Goal: Task Accomplishment & Management: Complete application form

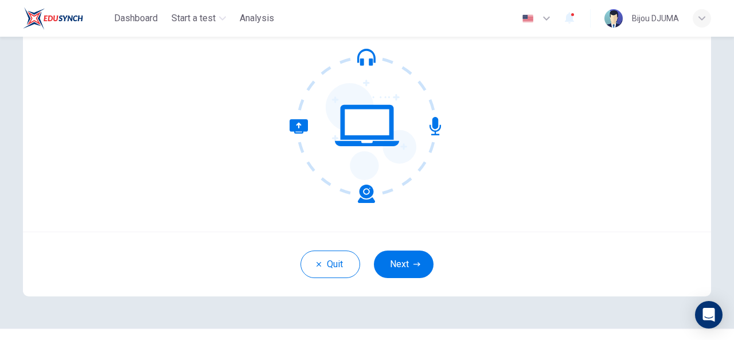
scroll to position [137, 0]
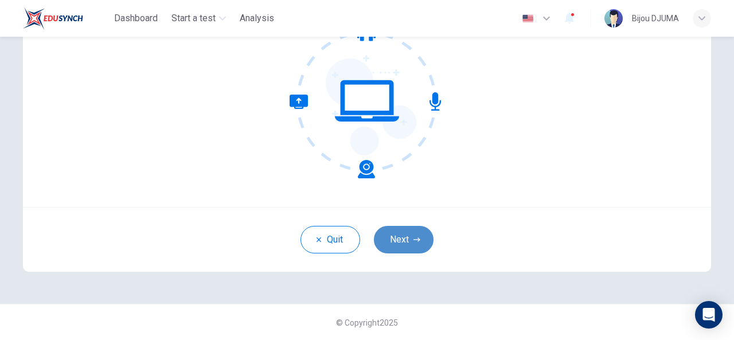
click at [408, 238] on button "Next" at bounding box center [404, 240] width 60 height 28
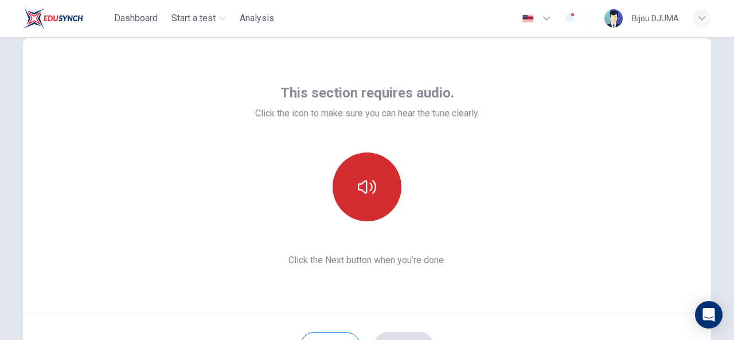
scroll to position [30, 0]
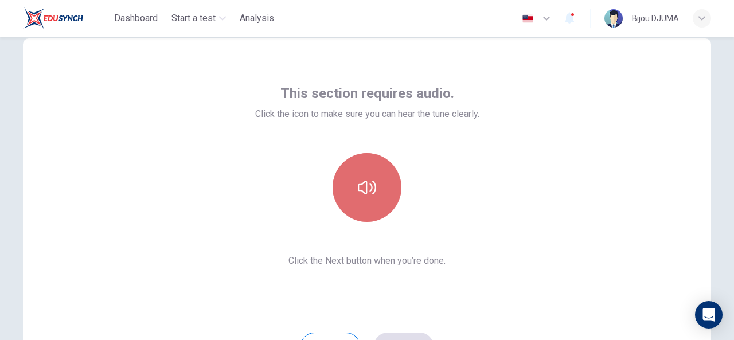
click at [376, 170] on button "button" at bounding box center [367, 187] width 69 height 69
click at [368, 181] on icon "button" at bounding box center [367, 187] width 18 height 18
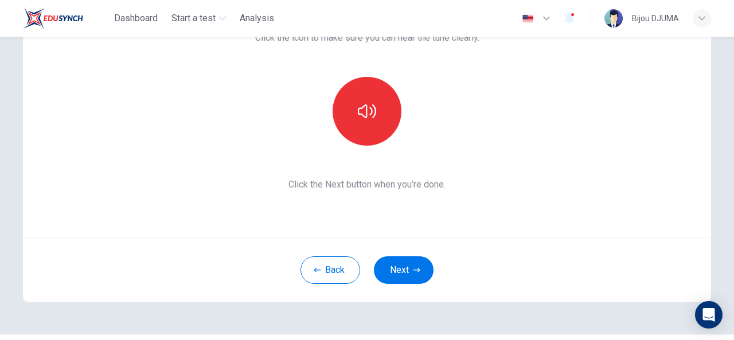
scroll to position [108, 0]
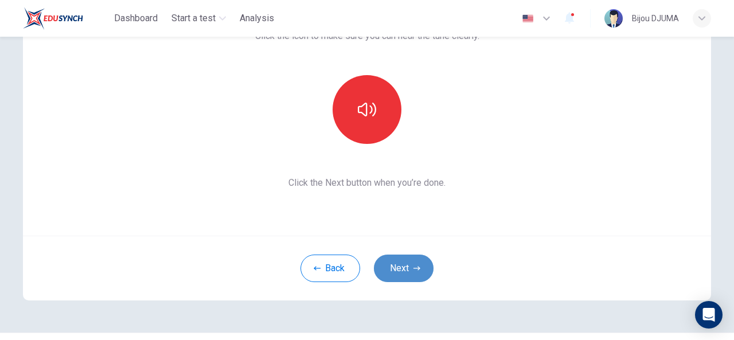
click at [402, 265] on button "Next" at bounding box center [404, 269] width 60 height 28
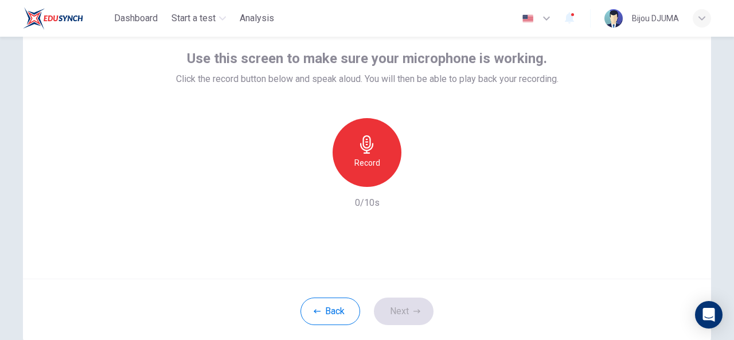
scroll to position [67, 0]
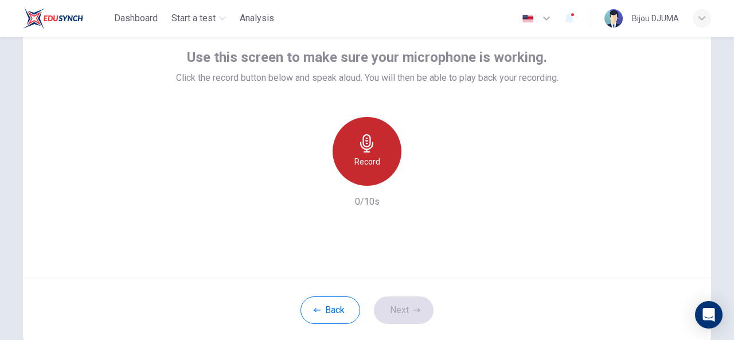
click at [353, 149] on div "Record" at bounding box center [367, 151] width 69 height 69
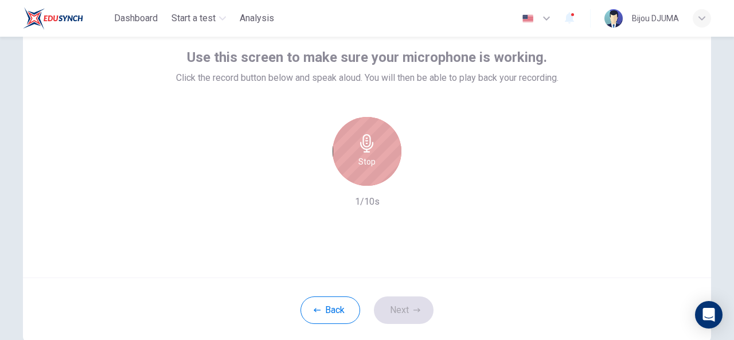
click at [353, 149] on div "Stop" at bounding box center [367, 151] width 69 height 69
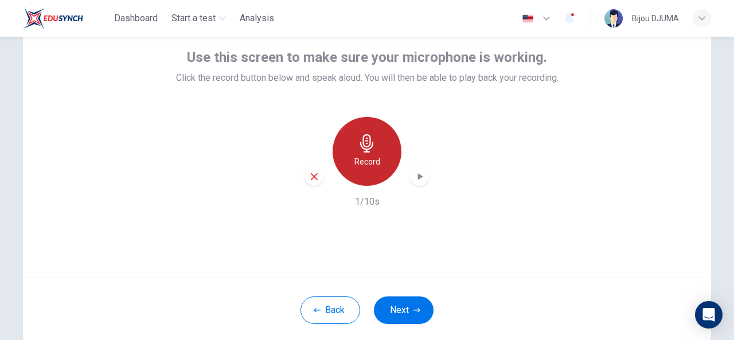
click at [353, 149] on div "Record" at bounding box center [367, 151] width 69 height 69
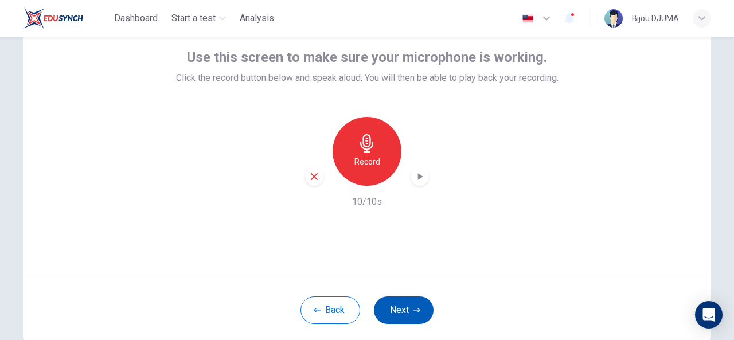
click at [404, 308] on button "Next" at bounding box center [404, 310] width 60 height 28
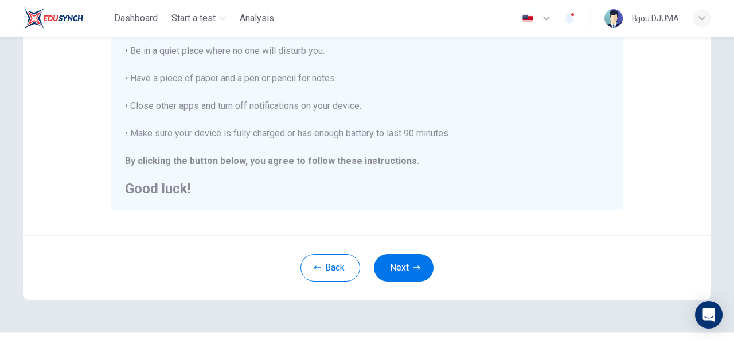
scroll to position [293, 0]
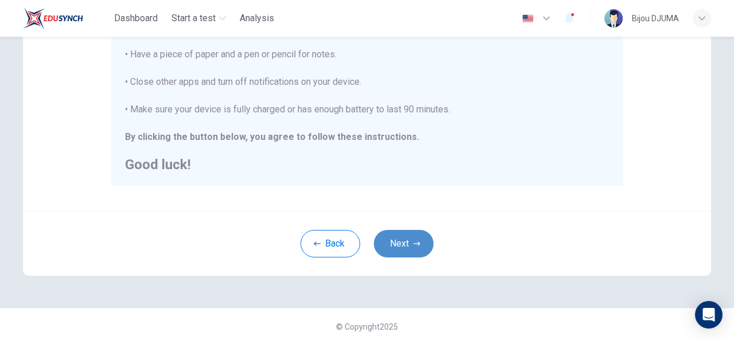
click at [405, 238] on button "Next" at bounding box center [404, 244] width 60 height 28
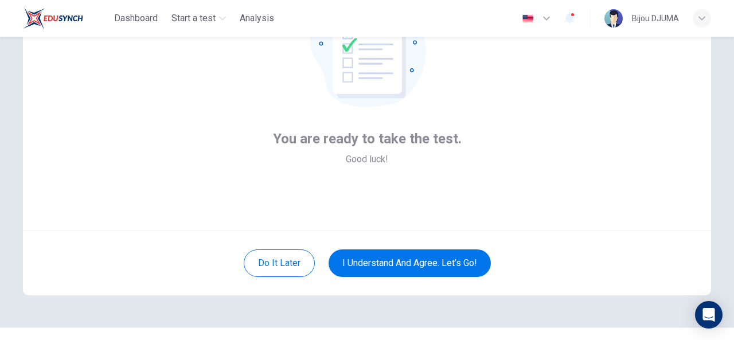
scroll to position [114, 0]
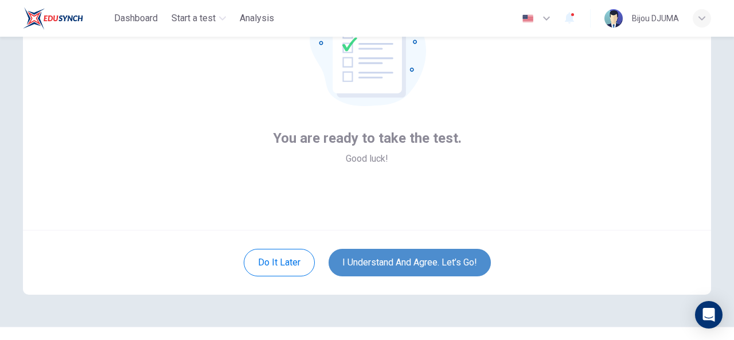
click at [414, 272] on button "I understand and agree. Let’s go!" at bounding box center [410, 263] width 162 height 28
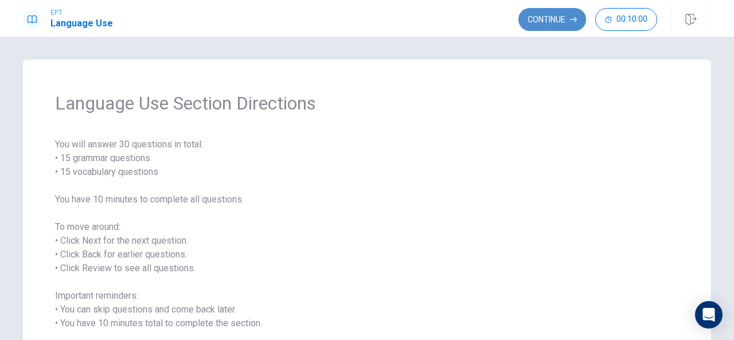
click at [545, 15] on button "Continue" at bounding box center [552, 19] width 68 height 23
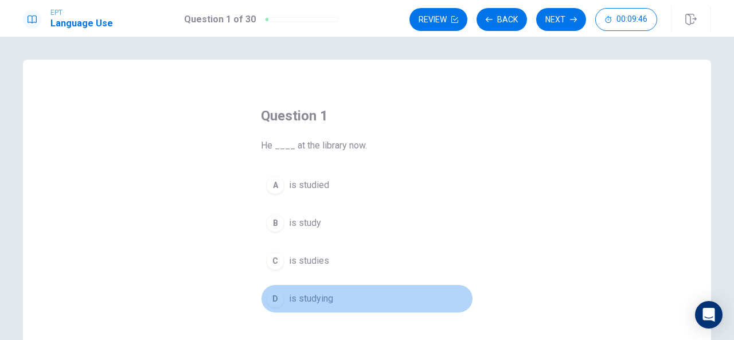
click at [275, 299] on div "D" at bounding box center [275, 299] width 18 height 18
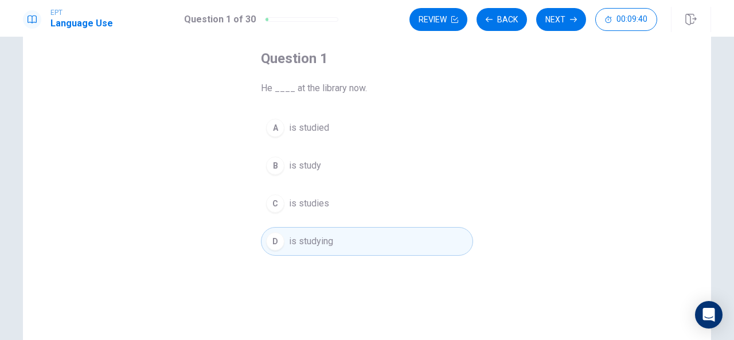
scroll to position [51, 0]
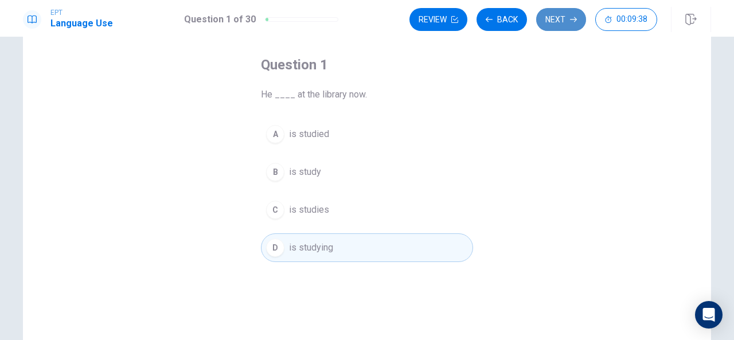
click at [560, 21] on button "Next" at bounding box center [561, 19] width 50 height 23
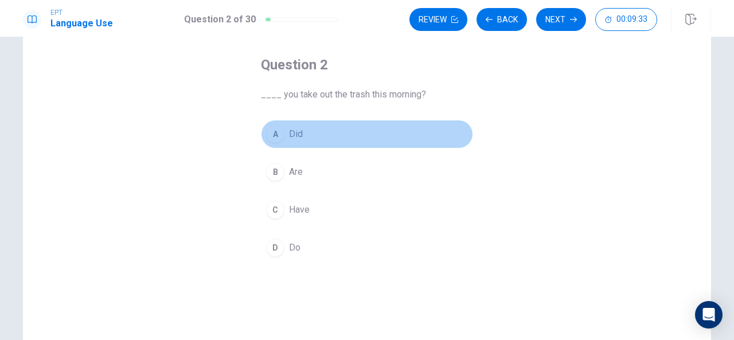
click at [272, 136] on div "A" at bounding box center [275, 134] width 18 height 18
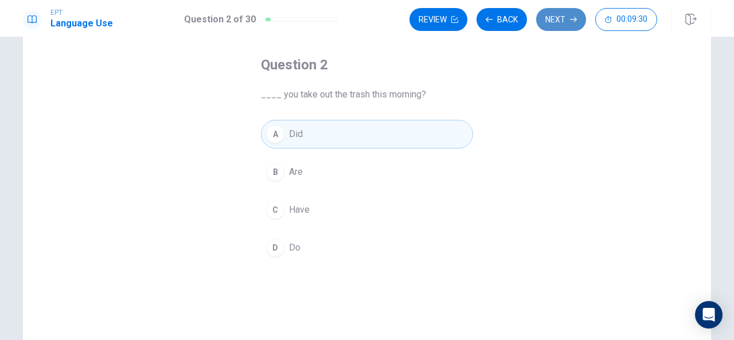
click at [563, 10] on button "Next" at bounding box center [561, 19] width 50 height 23
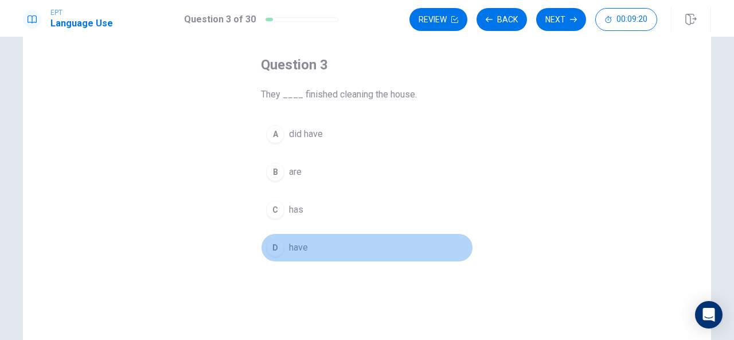
click at [276, 249] on div "D" at bounding box center [275, 248] width 18 height 18
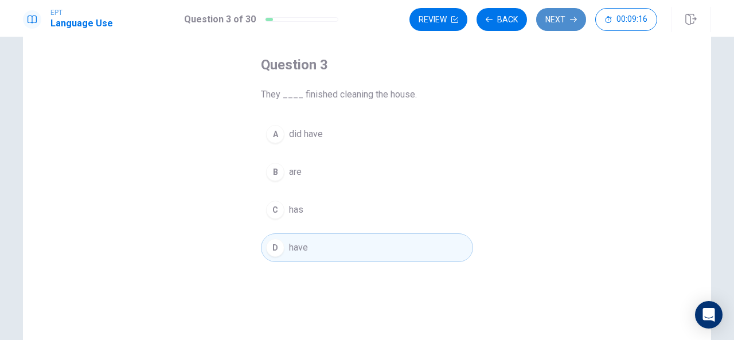
click at [568, 15] on button "Next" at bounding box center [561, 19] width 50 height 23
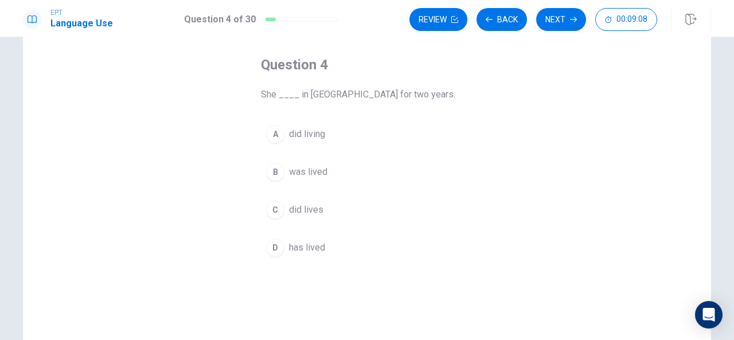
click at [278, 243] on div "D" at bounding box center [275, 248] width 18 height 18
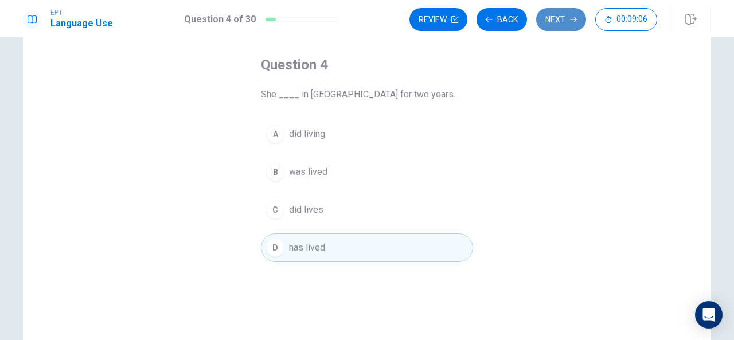
click at [554, 13] on button "Next" at bounding box center [561, 19] width 50 height 23
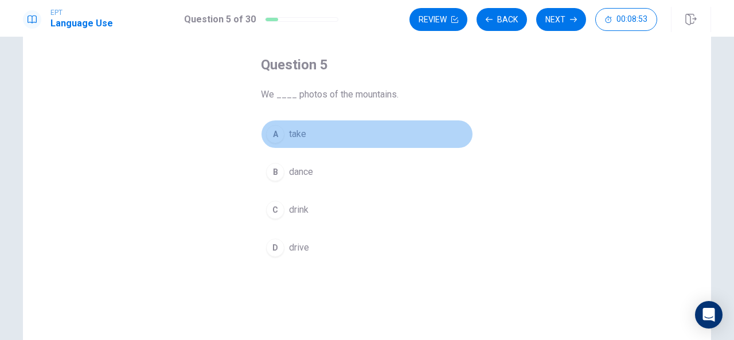
click at [275, 135] on div "A" at bounding box center [275, 134] width 18 height 18
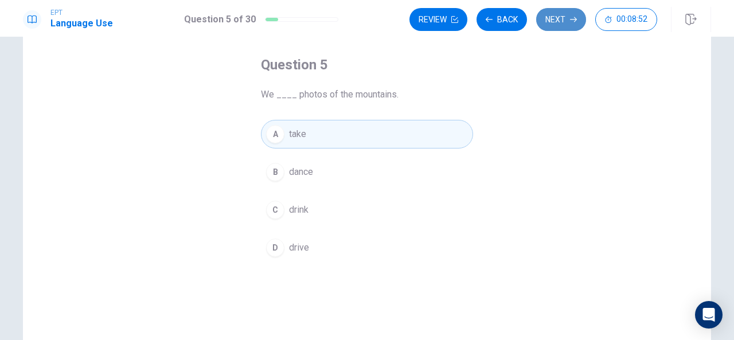
click at [563, 17] on button "Next" at bounding box center [561, 19] width 50 height 23
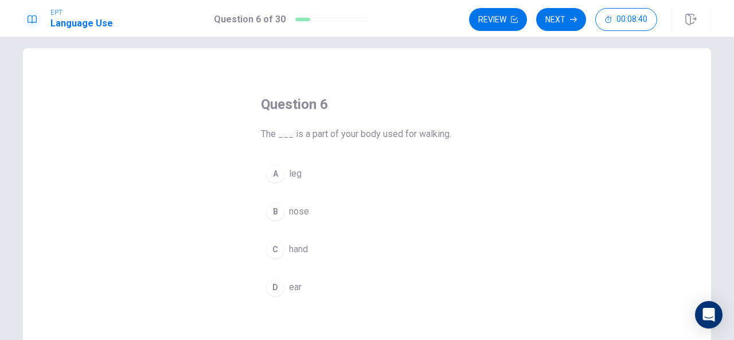
scroll to position [11, 0]
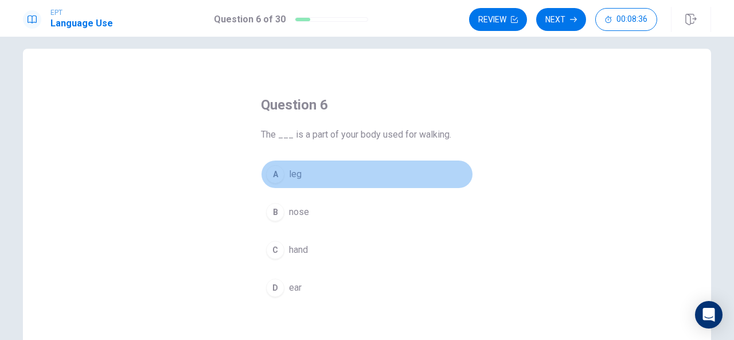
click at [269, 171] on div "A" at bounding box center [275, 174] width 18 height 18
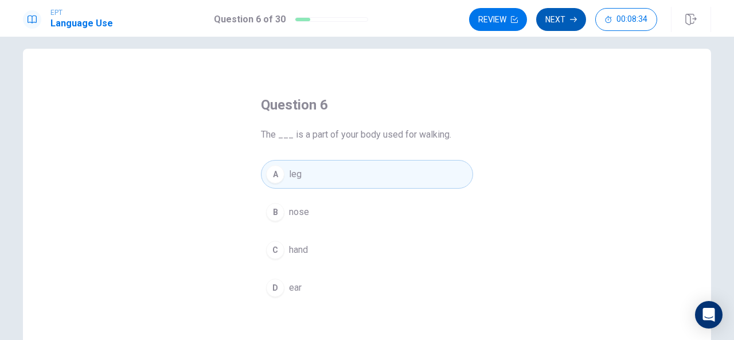
click at [561, 12] on button "Next" at bounding box center [561, 19] width 50 height 23
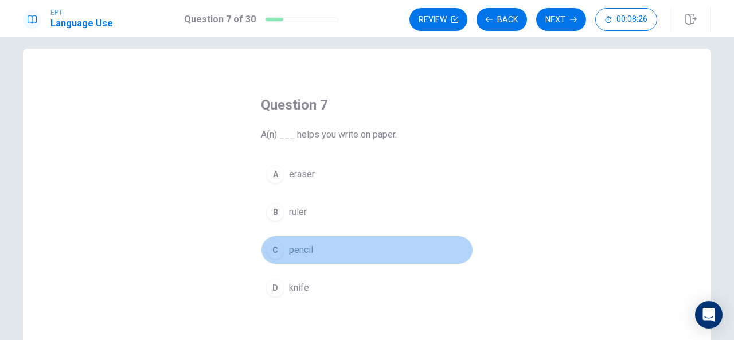
click at [272, 241] on div "C" at bounding box center [275, 250] width 18 height 18
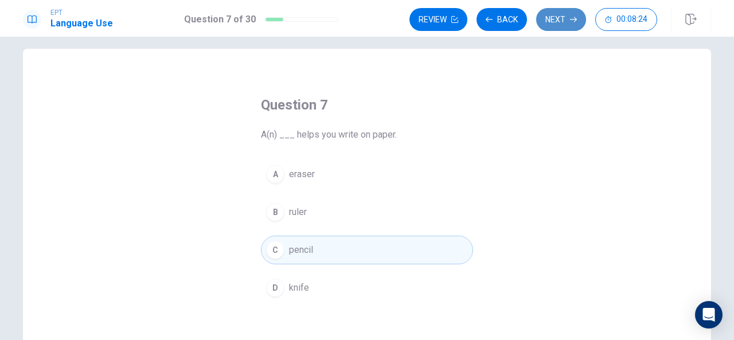
click at [564, 13] on button "Next" at bounding box center [561, 19] width 50 height 23
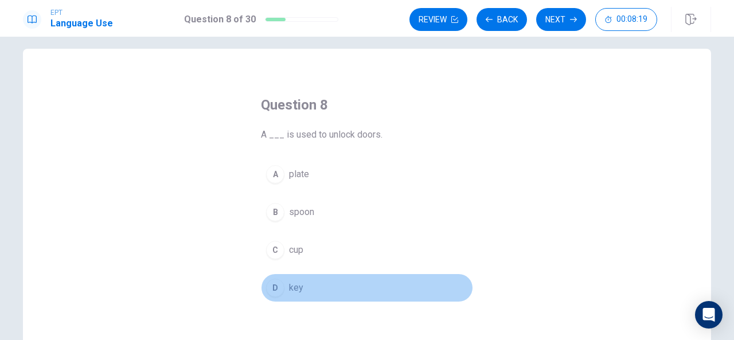
click at [278, 283] on div "D" at bounding box center [275, 288] width 18 height 18
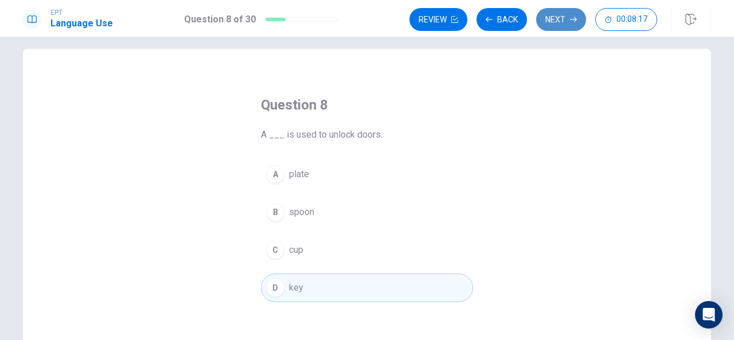
click at [568, 20] on button "Next" at bounding box center [561, 19] width 50 height 23
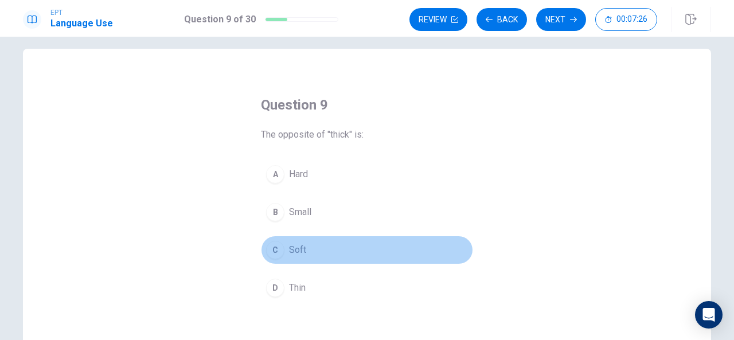
click at [269, 250] on div "C" at bounding box center [275, 250] width 18 height 18
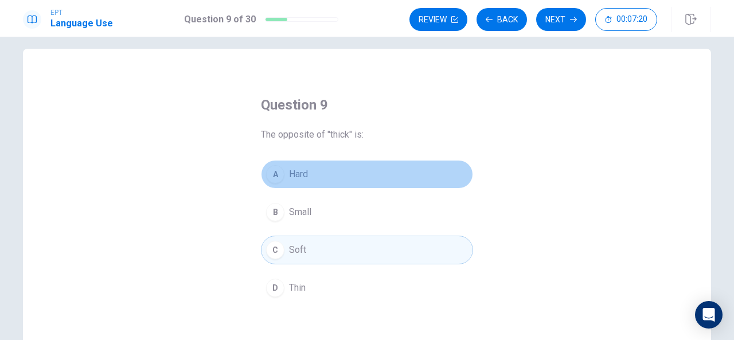
click at [297, 169] on span "Hard" at bounding box center [298, 174] width 19 height 14
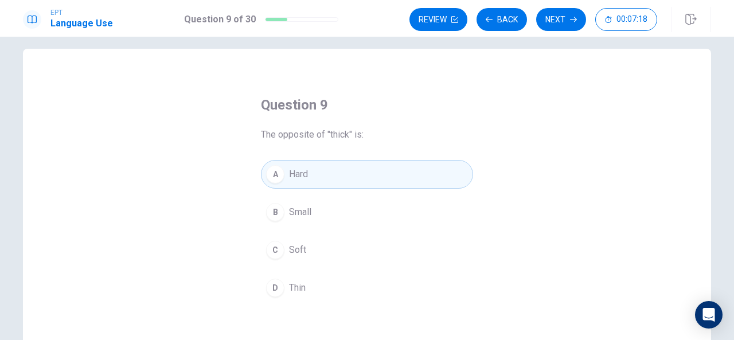
click at [558, 8] on button "Next" at bounding box center [561, 19] width 50 height 23
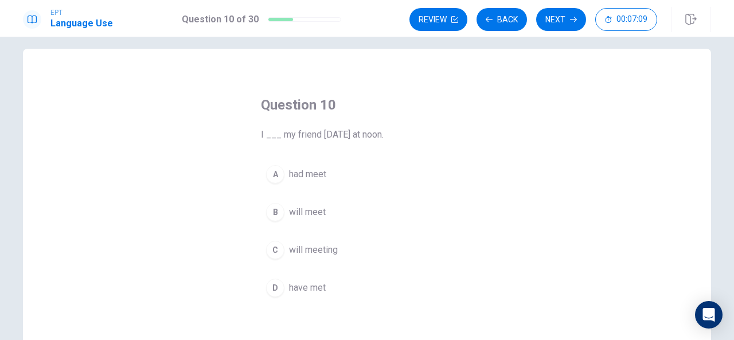
click at [292, 204] on button "B will meet" at bounding box center [367, 212] width 212 height 29
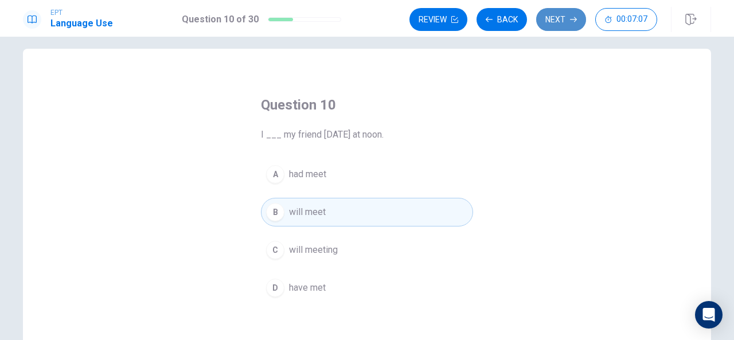
click at [561, 20] on button "Next" at bounding box center [561, 19] width 50 height 23
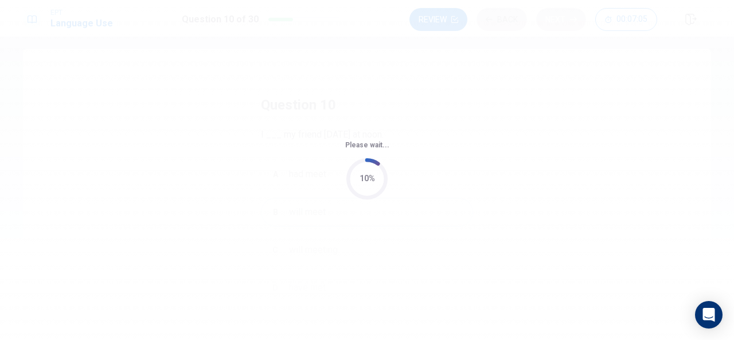
scroll to position [0, 0]
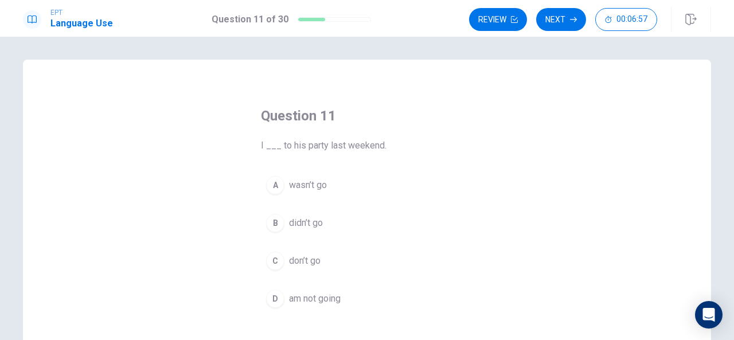
click at [281, 232] on button "B didn’t go" at bounding box center [367, 223] width 212 height 29
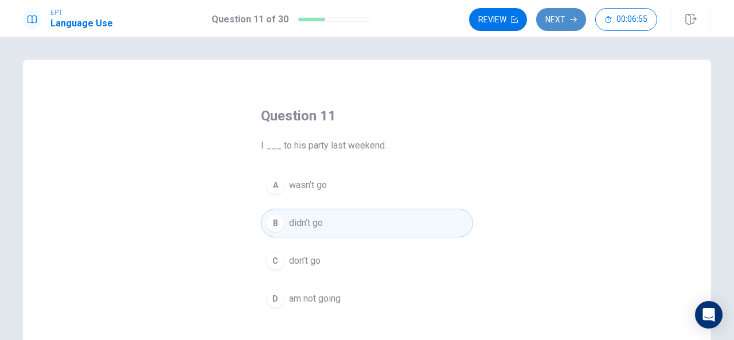
click at [564, 22] on button "Next" at bounding box center [561, 19] width 50 height 23
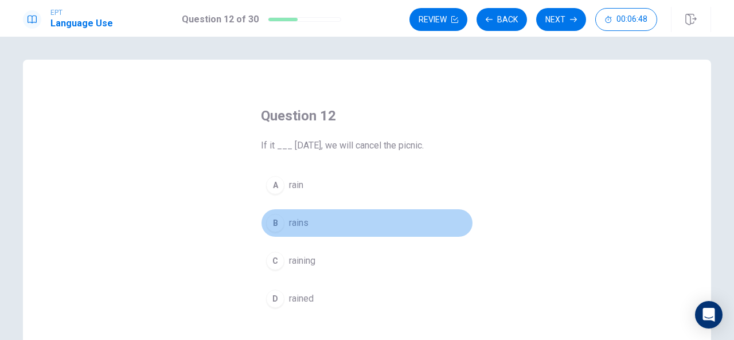
click at [278, 222] on div "B" at bounding box center [275, 223] width 18 height 18
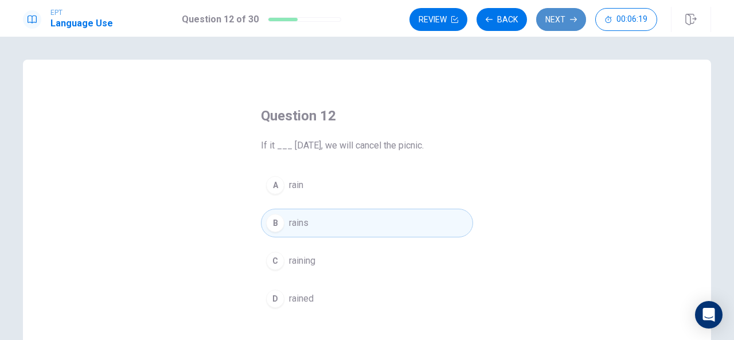
click at [562, 24] on button "Next" at bounding box center [561, 19] width 50 height 23
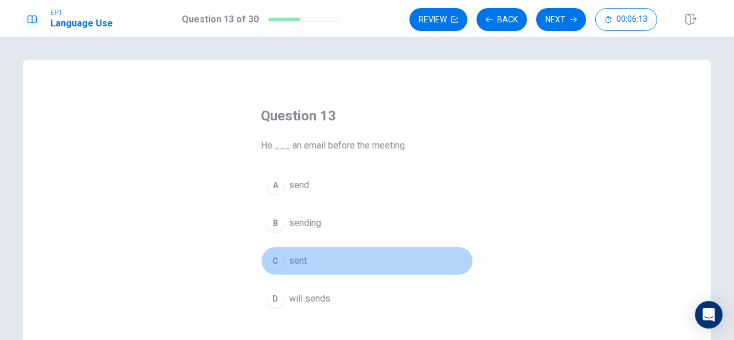
click at [291, 262] on span "sent" at bounding box center [298, 261] width 18 height 14
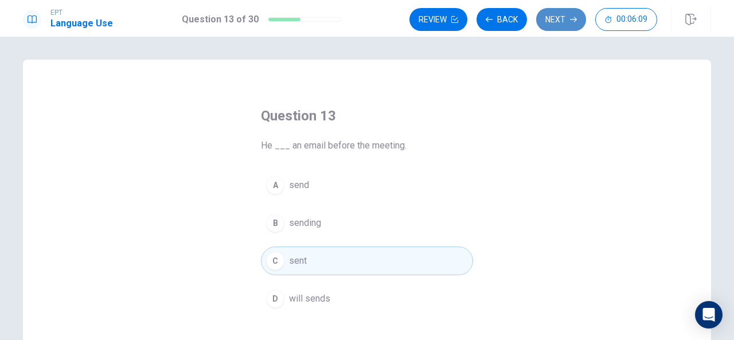
click at [561, 22] on button "Next" at bounding box center [561, 19] width 50 height 23
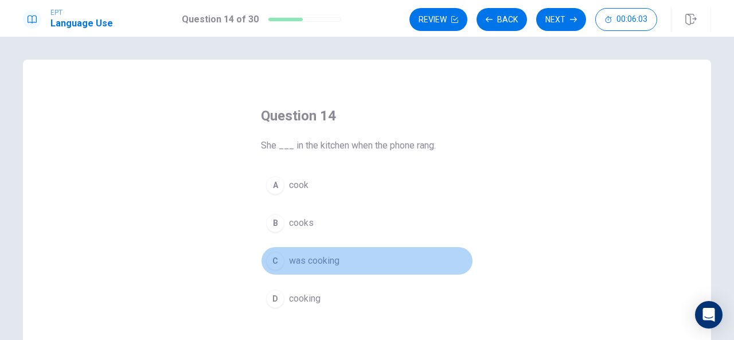
click at [310, 261] on span "was cooking" at bounding box center [314, 261] width 50 height 14
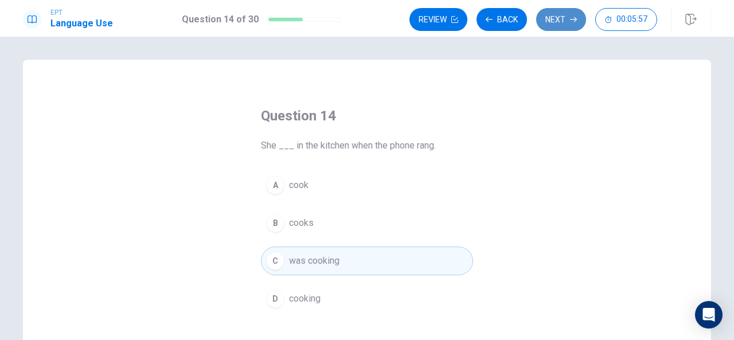
click at [557, 17] on button "Next" at bounding box center [561, 19] width 50 height 23
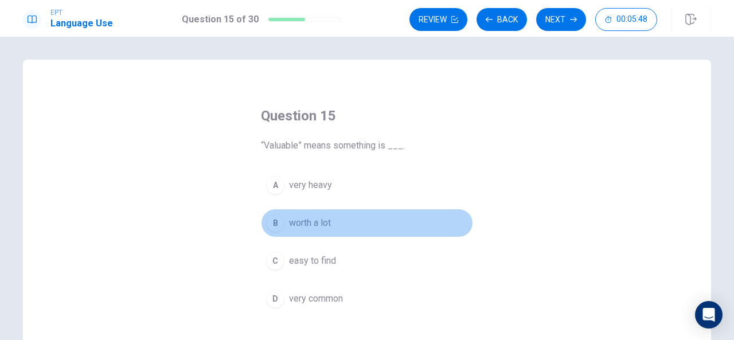
click at [310, 222] on span "worth a lot" at bounding box center [310, 223] width 42 height 14
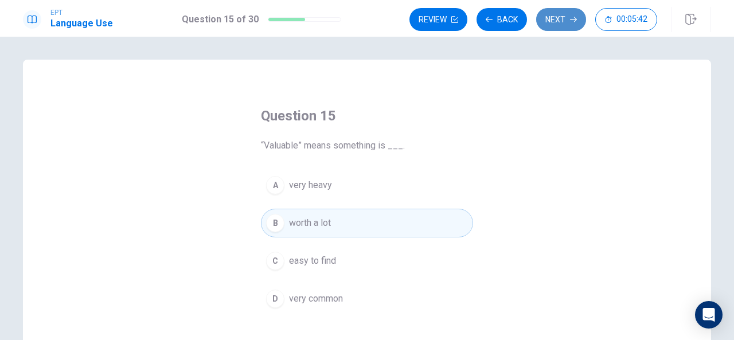
click at [557, 11] on button "Next" at bounding box center [561, 19] width 50 height 23
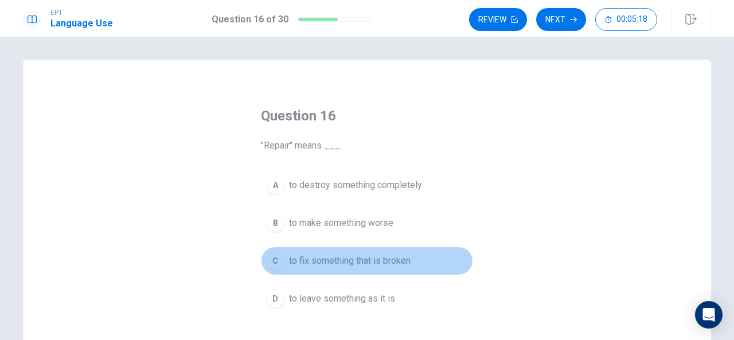
click at [321, 254] on span "to fix something that is broken" at bounding box center [350, 261] width 122 height 14
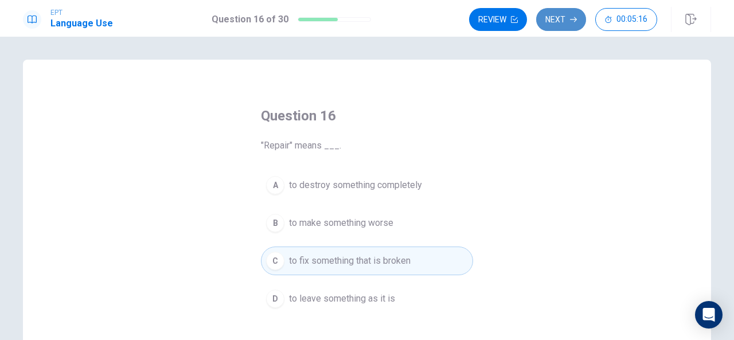
click at [562, 16] on button "Next" at bounding box center [561, 19] width 50 height 23
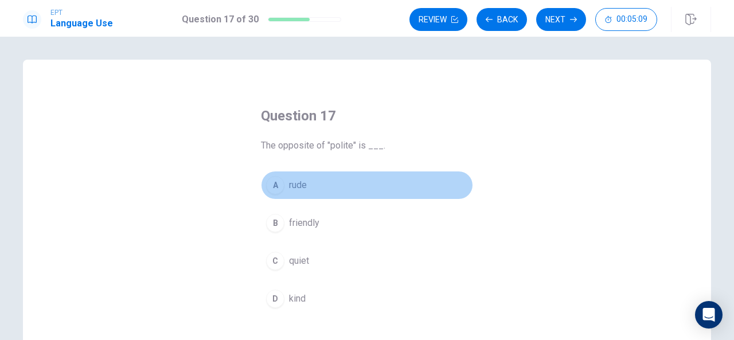
click at [298, 190] on span "rude" at bounding box center [298, 185] width 18 height 14
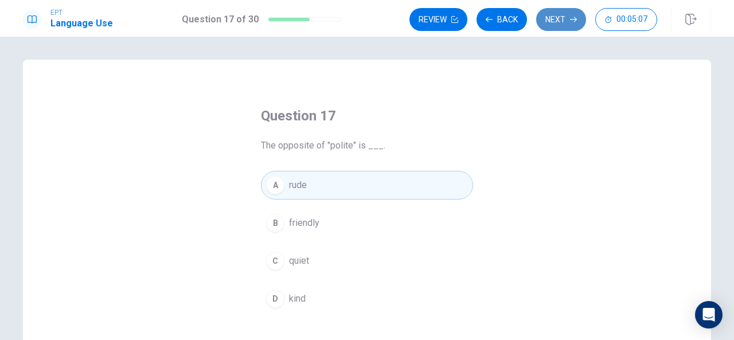
click at [555, 16] on button "Next" at bounding box center [561, 19] width 50 height 23
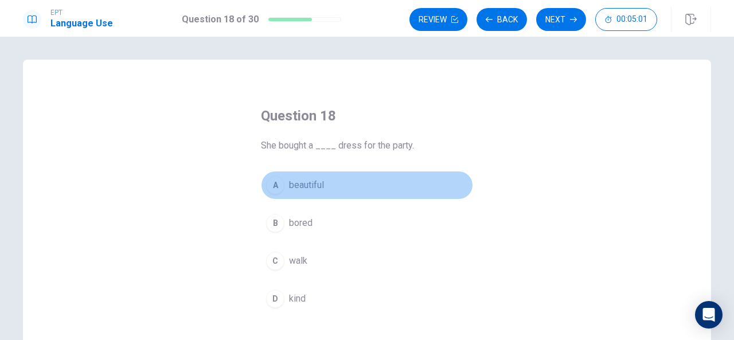
click at [311, 185] on span "beautiful" at bounding box center [306, 185] width 35 height 14
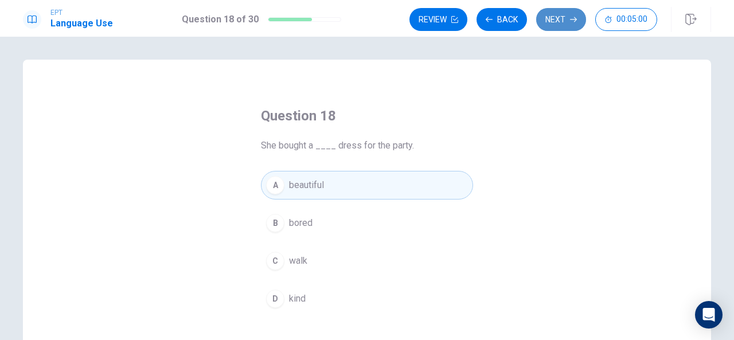
click at [572, 16] on icon "button" at bounding box center [573, 19] width 7 height 7
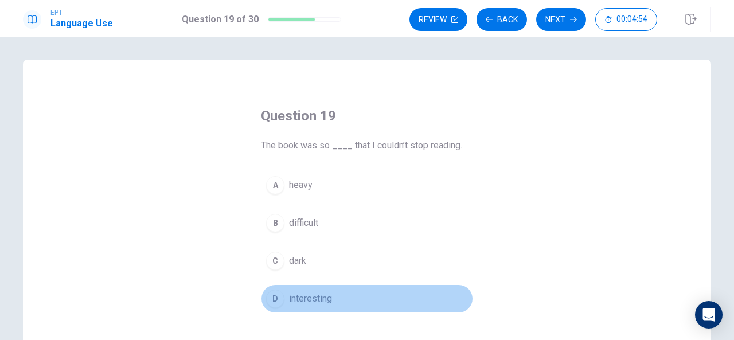
click at [298, 299] on span "interesting" at bounding box center [310, 299] width 43 height 14
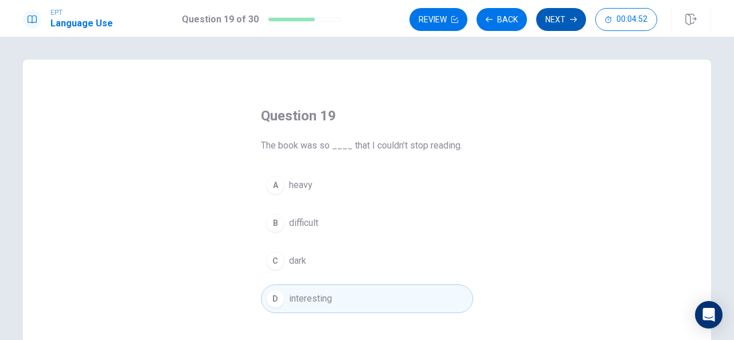
click at [565, 17] on button "Next" at bounding box center [561, 19] width 50 height 23
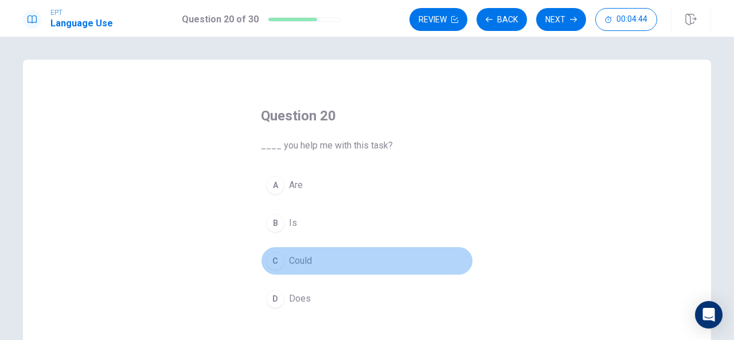
click at [305, 262] on span "Could" at bounding box center [300, 261] width 23 height 14
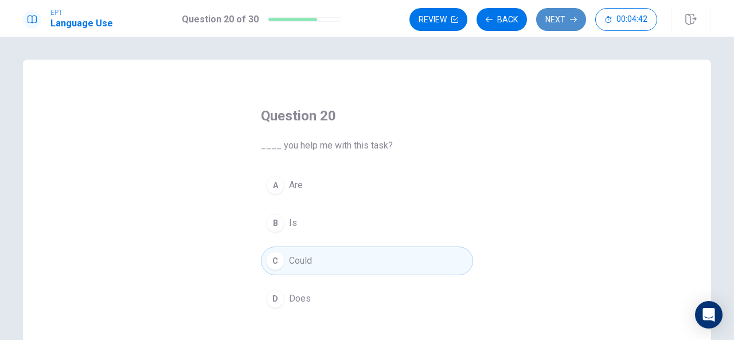
click at [556, 17] on button "Next" at bounding box center [561, 19] width 50 height 23
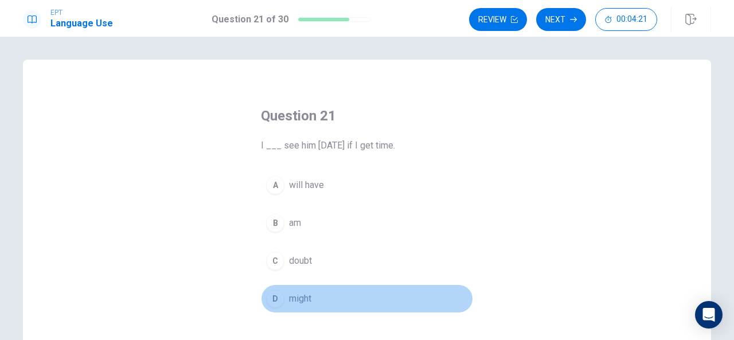
click at [294, 296] on span "might" at bounding box center [300, 299] width 22 height 14
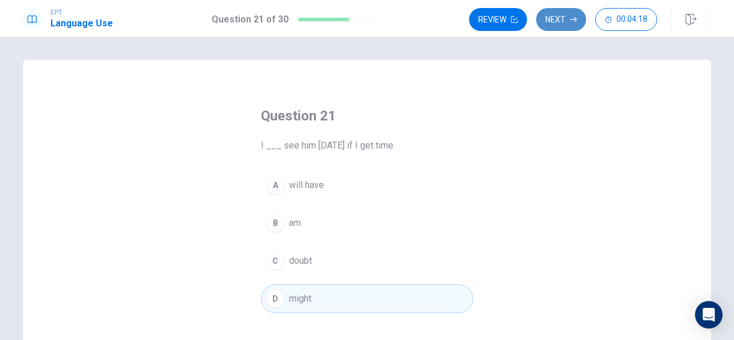
click at [556, 14] on button "Next" at bounding box center [561, 19] width 50 height 23
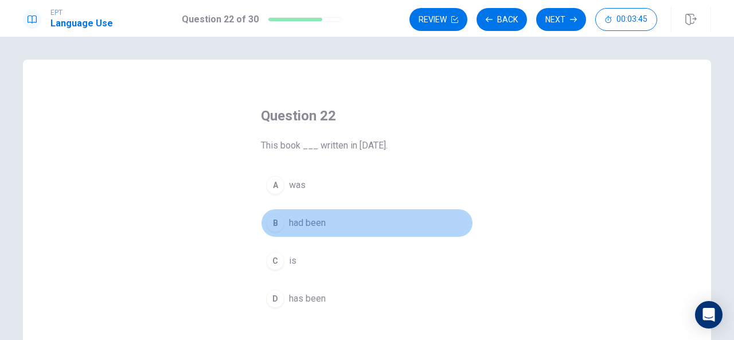
click at [294, 221] on span "had been" at bounding box center [307, 223] width 37 height 14
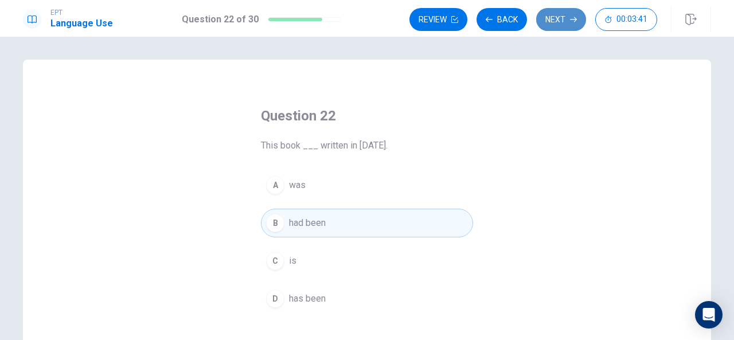
click at [562, 22] on button "Next" at bounding box center [561, 19] width 50 height 23
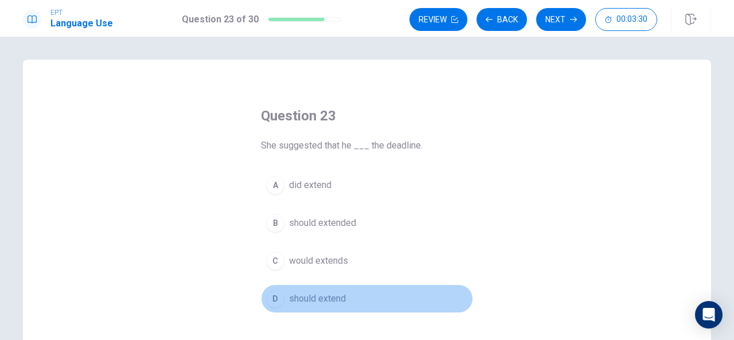
click at [337, 297] on span "should extend" at bounding box center [317, 299] width 57 height 14
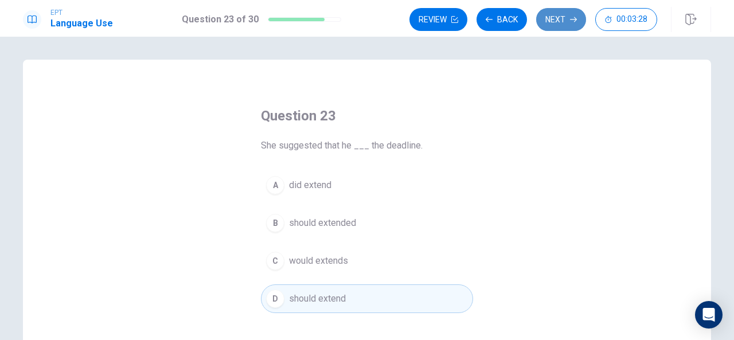
click at [561, 15] on button "Next" at bounding box center [561, 19] width 50 height 23
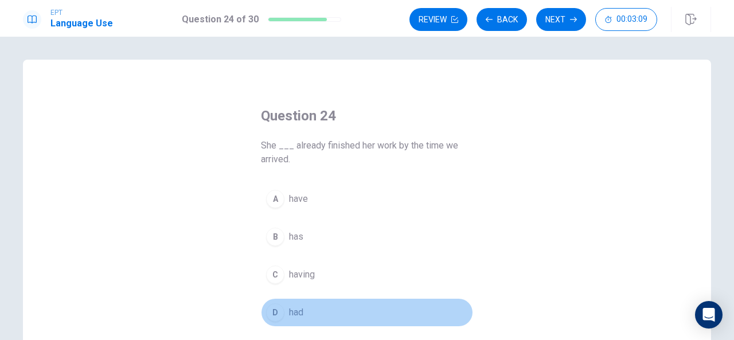
click at [297, 307] on span "had" at bounding box center [296, 313] width 14 height 14
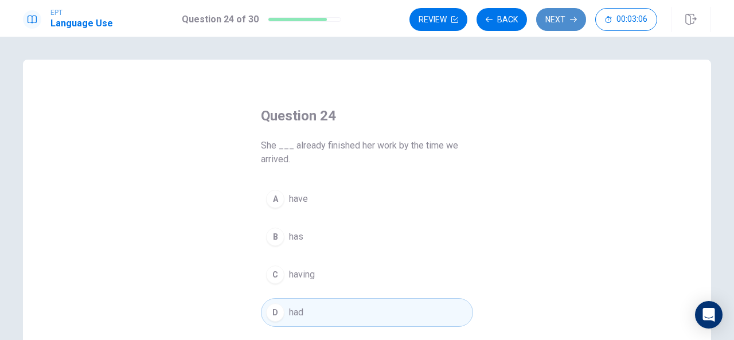
click at [559, 22] on button "Next" at bounding box center [561, 19] width 50 height 23
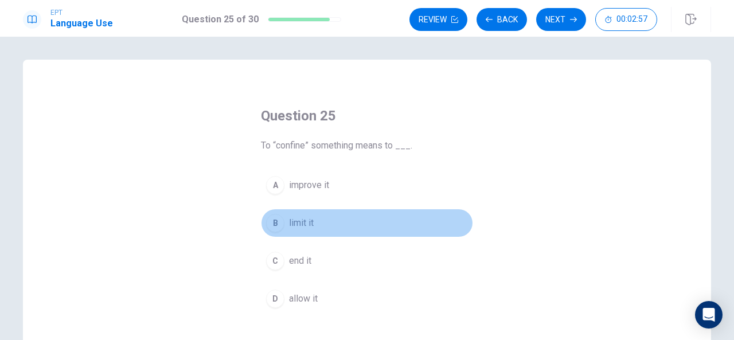
click at [310, 220] on span "limit it" at bounding box center [301, 223] width 25 height 14
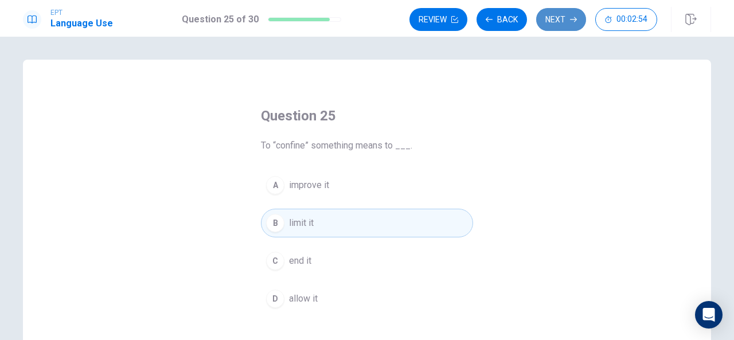
click at [555, 11] on button "Next" at bounding box center [561, 19] width 50 height 23
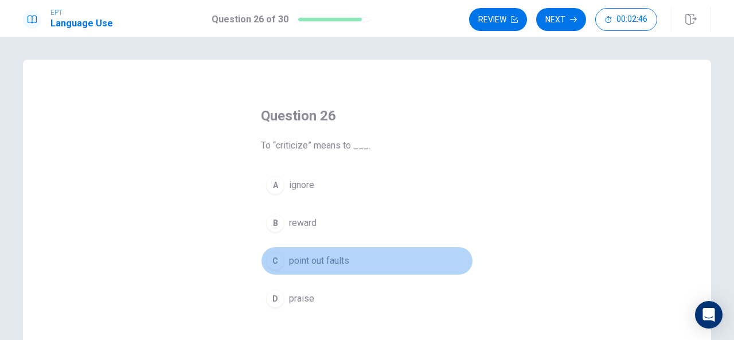
click at [333, 263] on span "point out faults" at bounding box center [319, 261] width 60 height 14
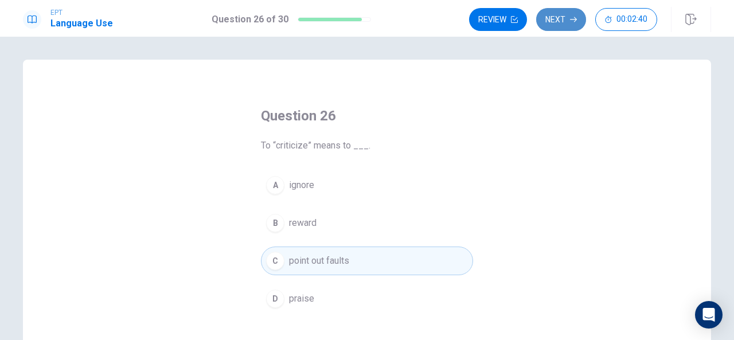
click at [557, 13] on button "Next" at bounding box center [561, 19] width 50 height 23
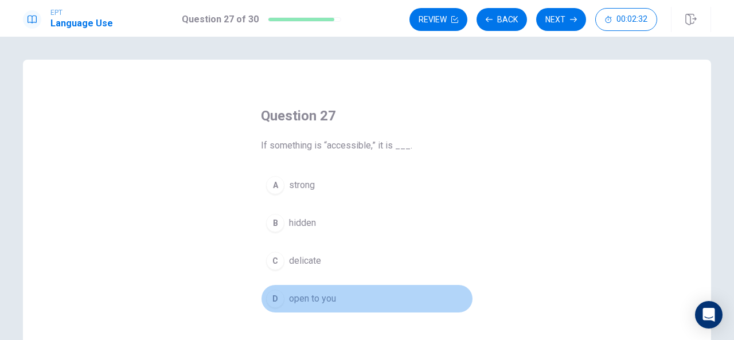
click at [314, 296] on span "open to you" at bounding box center [312, 299] width 47 height 14
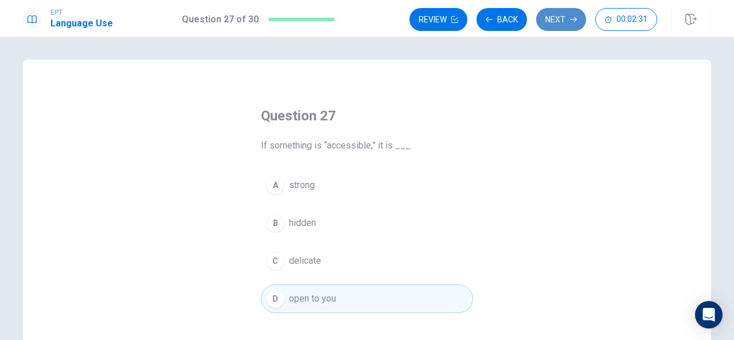
click at [566, 20] on button "Next" at bounding box center [561, 19] width 50 height 23
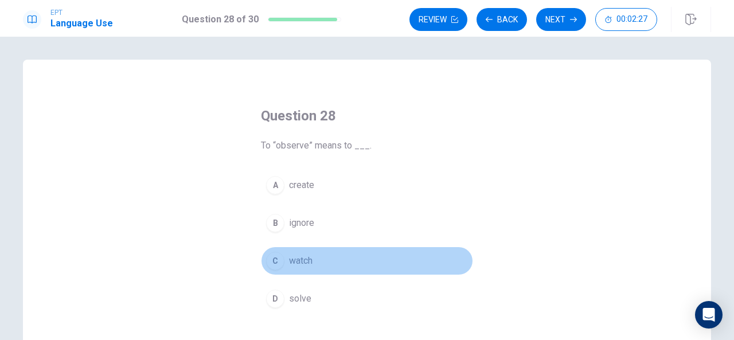
click at [298, 265] on span "watch" at bounding box center [301, 261] width 24 height 14
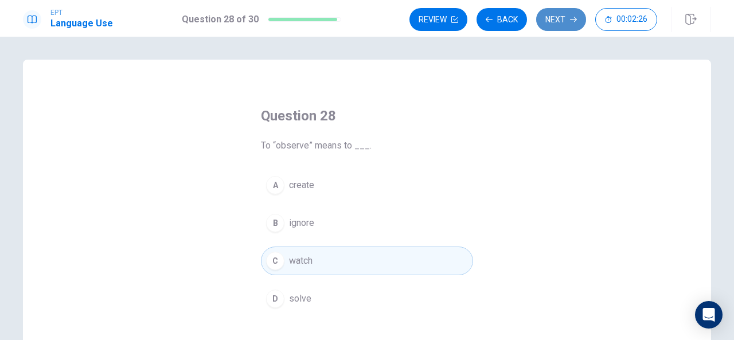
click at [562, 20] on button "Next" at bounding box center [561, 19] width 50 height 23
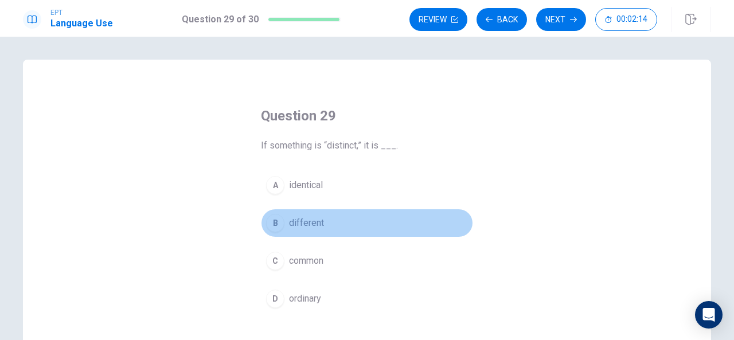
click at [313, 222] on span "different" at bounding box center [306, 223] width 35 height 14
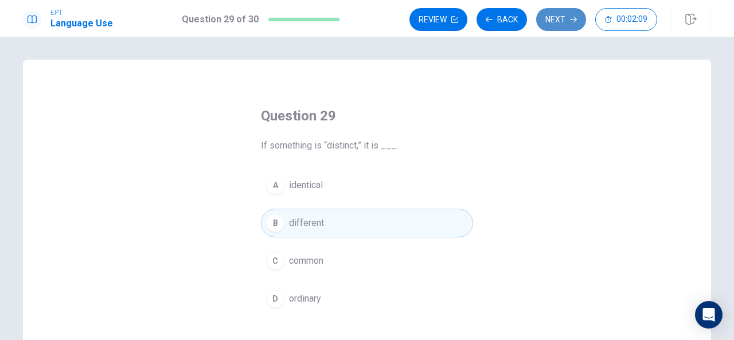
click at [566, 24] on button "Next" at bounding box center [561, 19] width 50 height 23
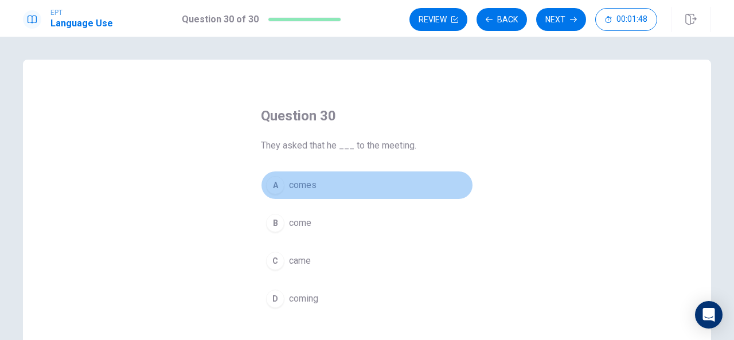
click at [278, 183] on div "A" at bounding box center [275, 185] width 18 height 18
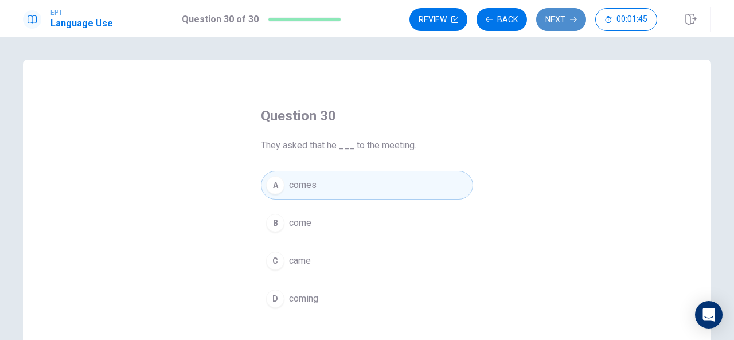
click at [560, 18] on button "Next" at bounding box center [561, 19] width 50 height 23
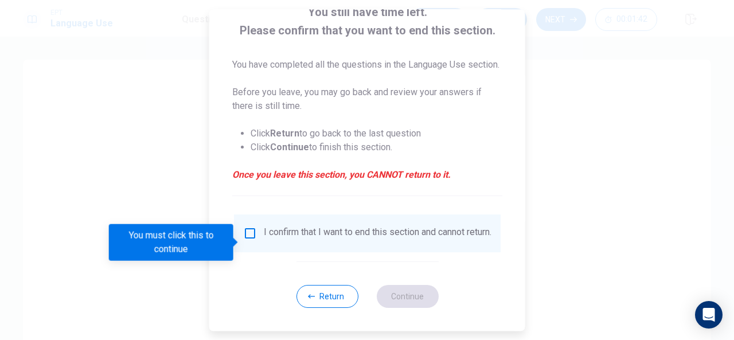
scroll to position [101, 0]
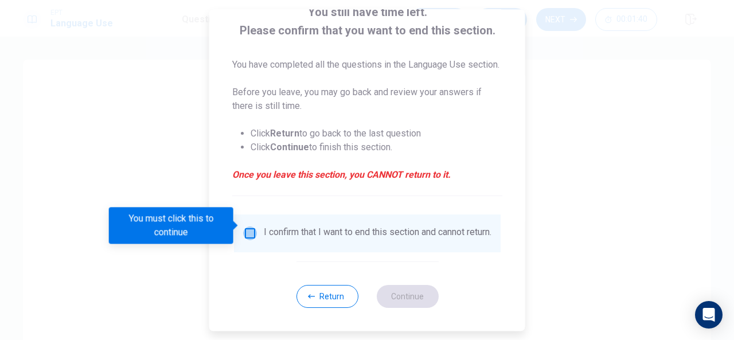
click at [244, 226] on input "You must click this to continue" at bounding box center [250, 233] width 14 height 14
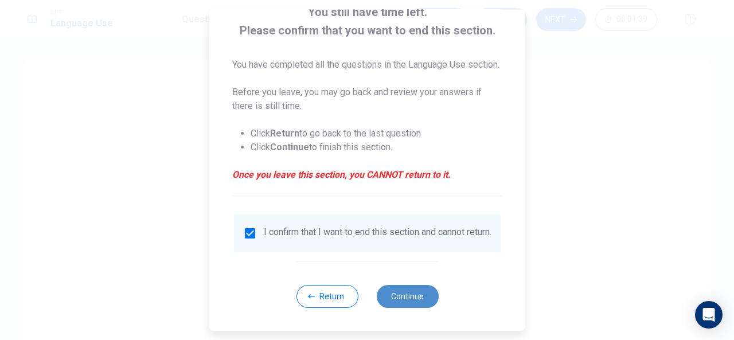
click at [401, 291] on button "Continue" at bounding box center [407, 296] width 62 height 23
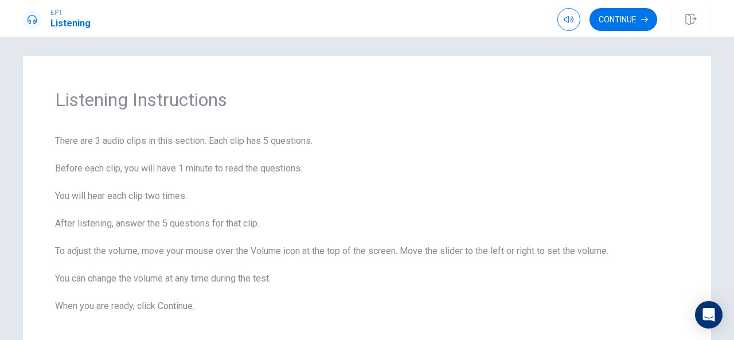
scroll to position [5, 0]
click at [624, 17] on button "Continue" at bounding box center [623, 19] width 68 height 23
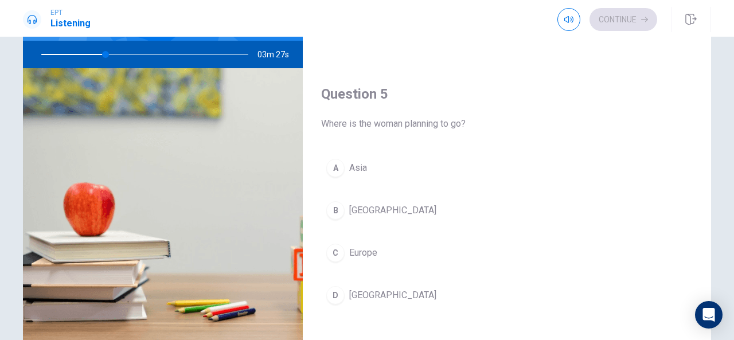
scroll to position [111, 0]
click at [397, 262] on div "A [PERSON_NAME] [GEOGRAPHIC_DATA] C [GEOGRAPHIC_DATA] D [GEOGRAPHIC_DATA]" at bounding box center [507, 243] width 372 height 179
click at [369, 246] on span "Europe" at bounding box center [363, 253] width 28 height 14
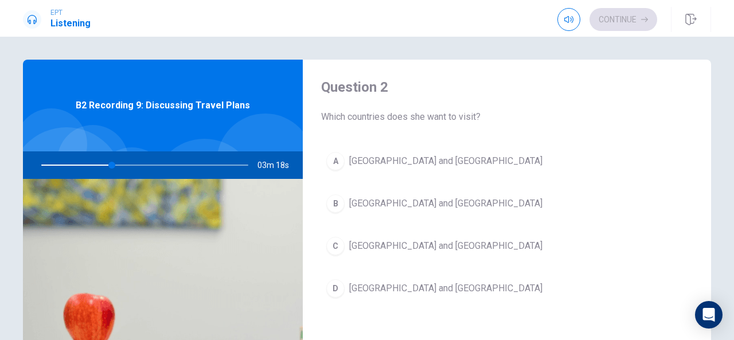
scroll to position [299, 0]
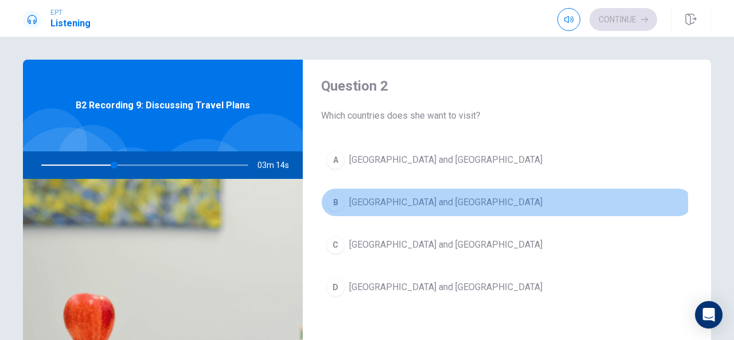
click at [370, 202] on span "[GEOGRAPHIC_DATA] and [GEOGRAPHIC_DATA]" at bounding box center [445, 203] width 193 height 14
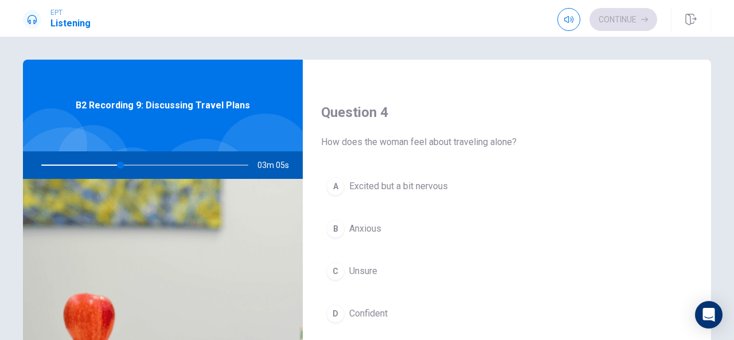
scroll to position [904, 0]
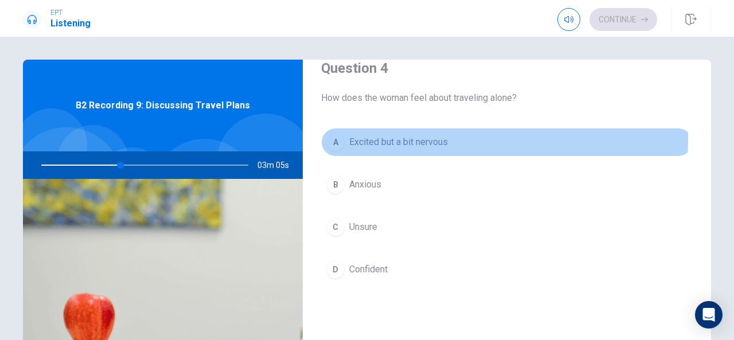
click at [382, 135] on span "Excited but a bit nervous" at bounding box center [398, 142] width 99 height 14
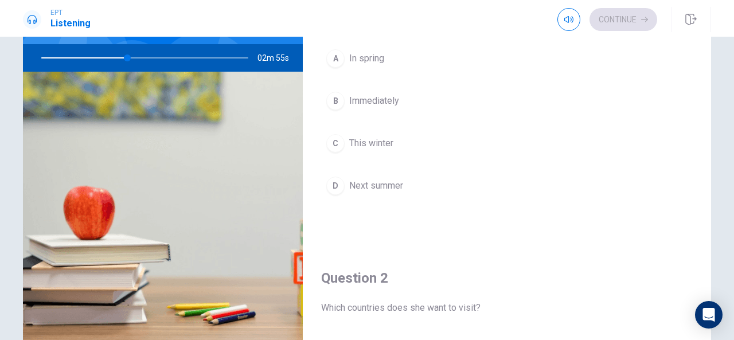
scroll to position [1, 0]
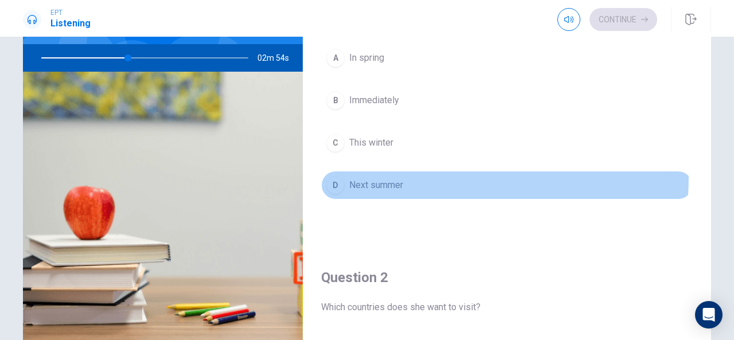
click at [382, 174] on button "D Next summer" at bounding box center [507, 185] width 372 height 29
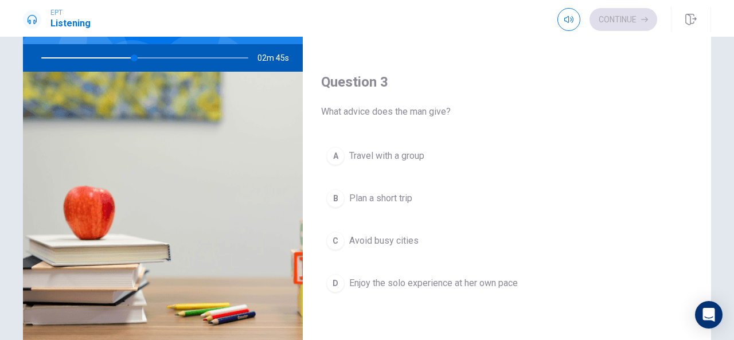
scroll to position [490, 0]
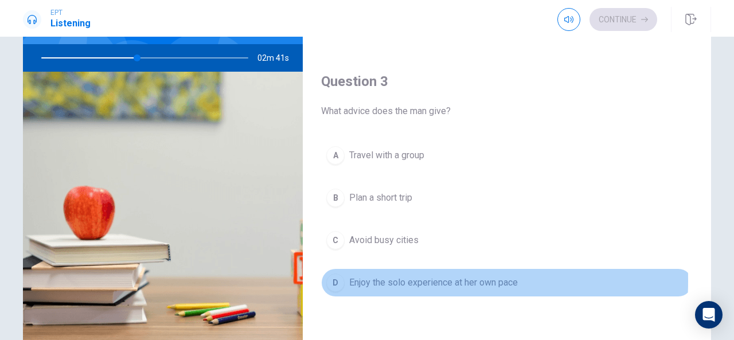
click at [356, 276] on span "Enjoy the solo experience at her own pace" at bounding box center [433, 283] width 169 height 14
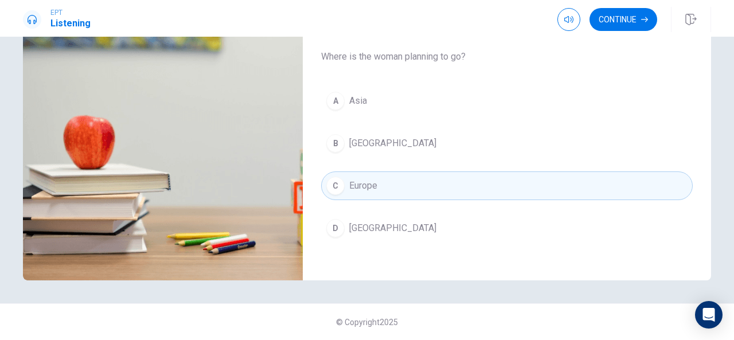
scroll to position [177, 0]
click at [613, 21] on button "Continue" at bounding box center [623, 19] width 68 height 23
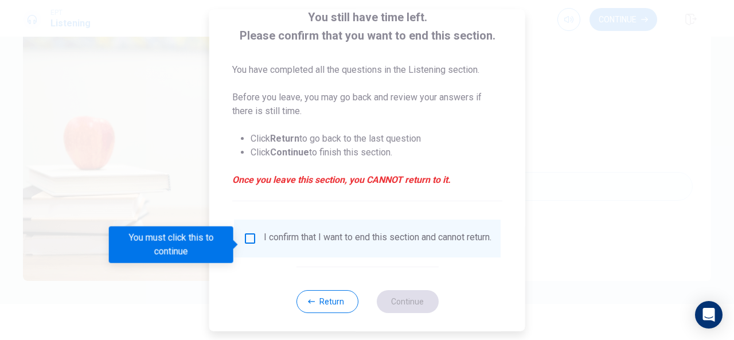
scroll to position [76, 0]
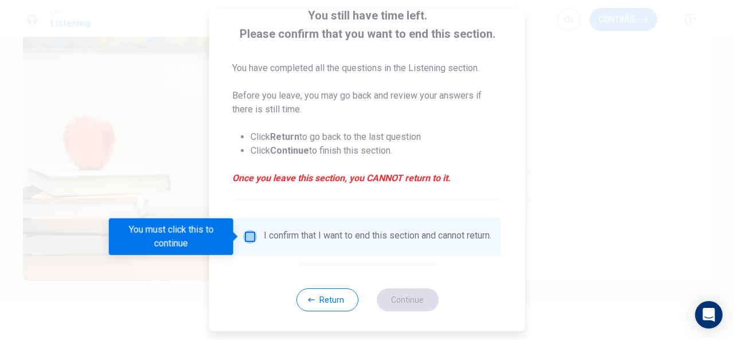
click at [250, 233] on input "You must click this to continue" at bounding box center [250, 237] width 14 height 14
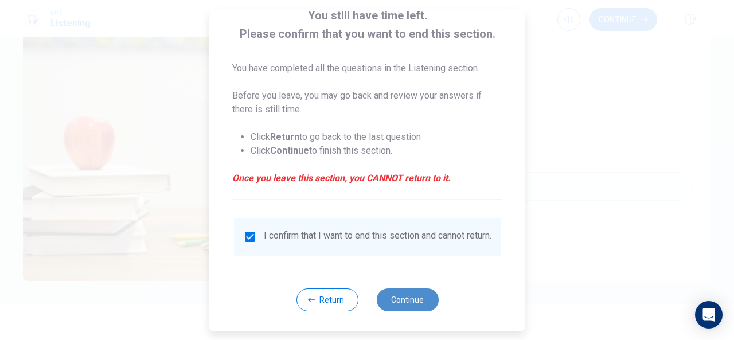
click at [407, 304] on button "Continue" at bounding box center [407, 299] width 62 height 23
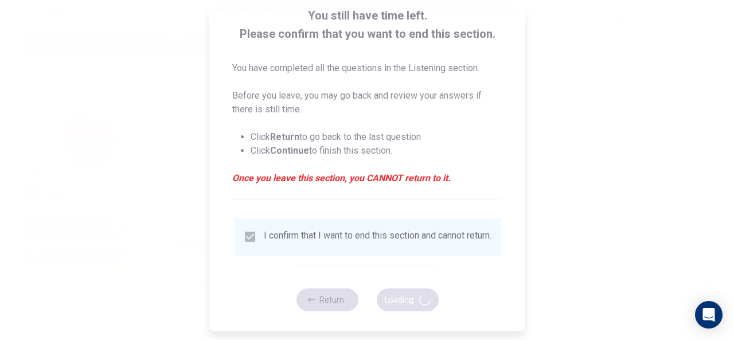
type input "72"
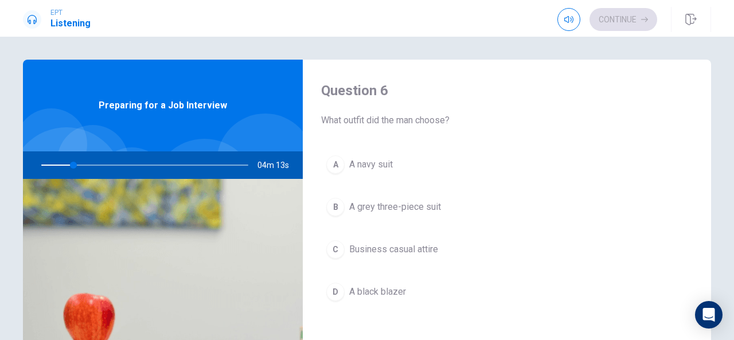
scroll to position [0, 0]
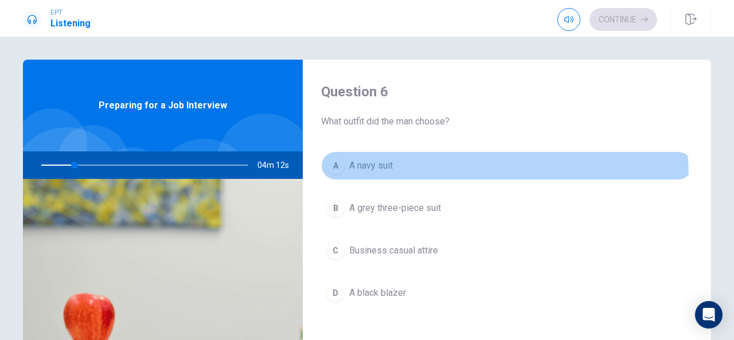
click at [365, 177] on button "A A navy suit" at bounding box center [507, 165] width 372 height 29
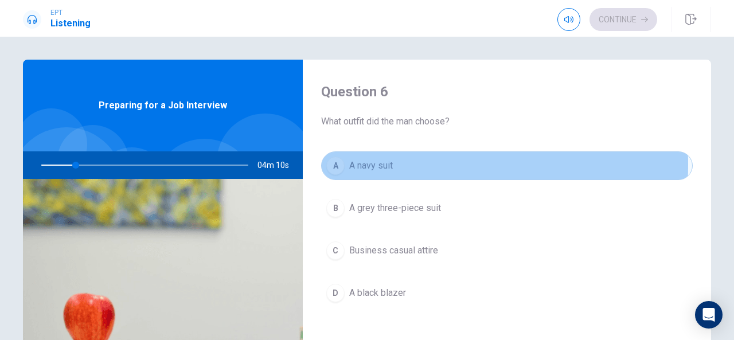
click at [360, 165] on span "A navy suit" at bounding box center [371, 166] width 44 height 14
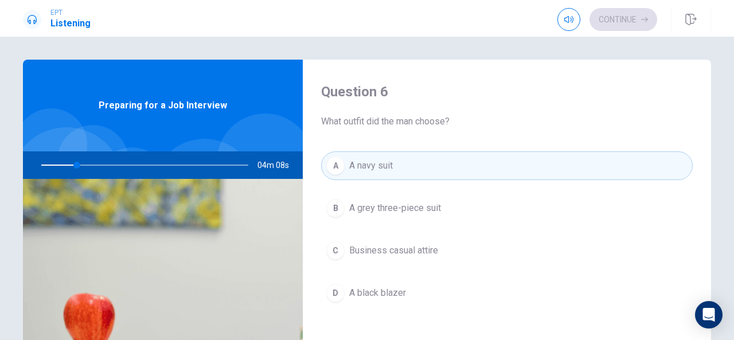
click at [462, 102] on div "Question 6 What outfit did the man choose?" at bounding box center [507, 106] width 372 height 46
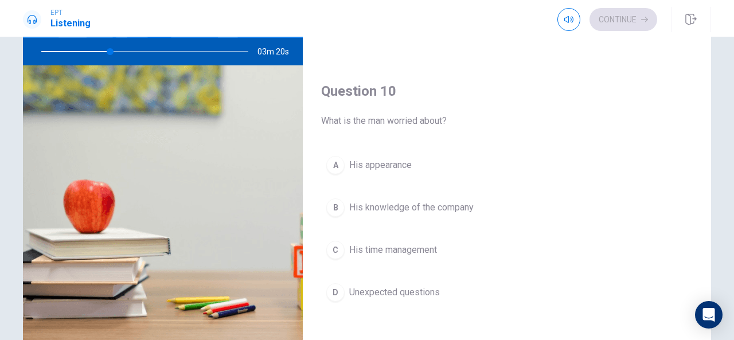
scroll to position [114, 0]
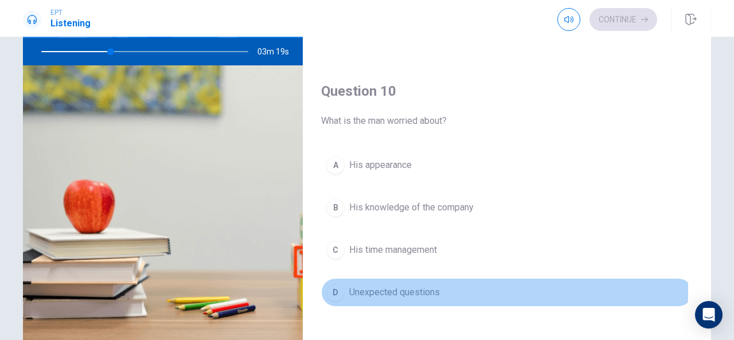
click at [377, 286] on span "Unexpected questions" at bounding box center [394, 293] width 91 height 14
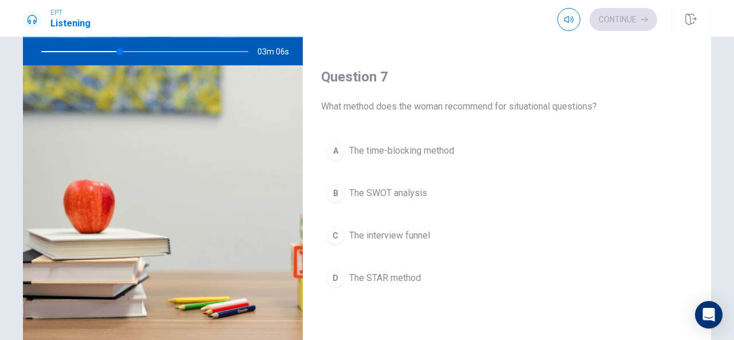
scroll to position [194, 0]
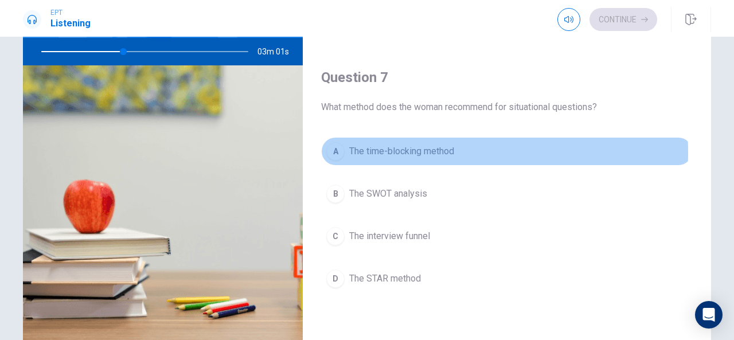
click at [368, 151] on span "The time-blocking method" at bounding box center [401, 151] width 105 height 14
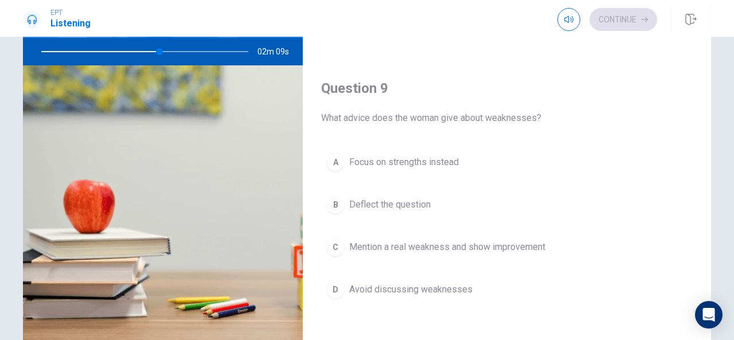
scroll to position [771, 0]
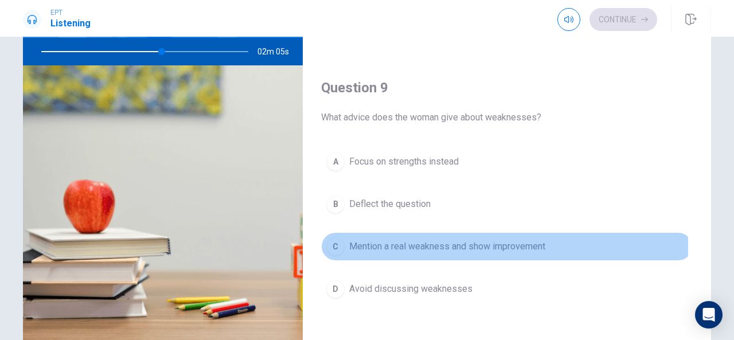
click at [367, 240] on span "Mention a real weakness and show improvement" at bounding box center [447, 247] width 196 height 14
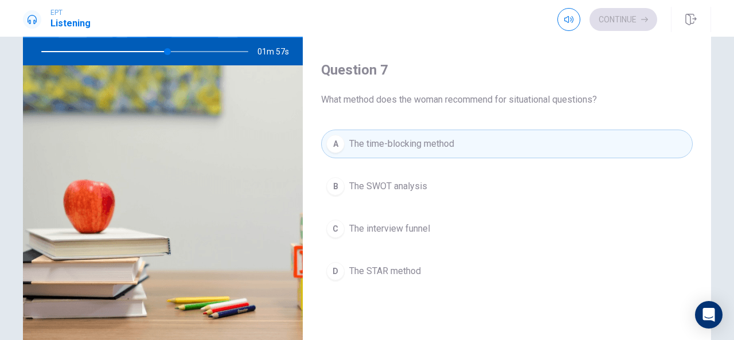
scroll to position [219, 0]
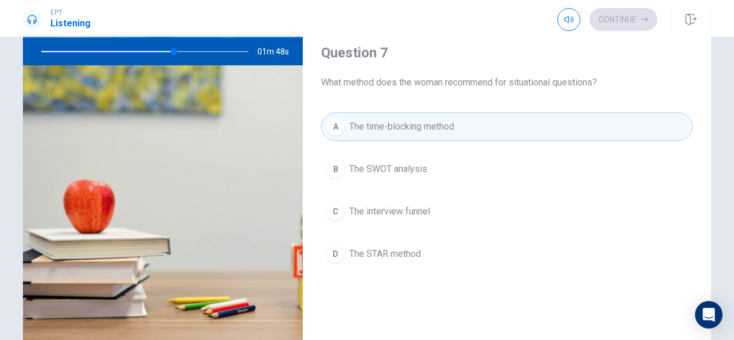
click at [170, 49] on div at bounding box center [143, 52] width 230 height 28
drag, startPoint x: 157, startPoint y: 46, endPoint x: 169, endPoint y: 56, distance: 15.1
click at [169, 56] on div at bounding box center [143, 52] width 230 height 28
drag, startPoint x: 169, startPoint y: 56, endPoint x: 361, endPoint y: 166, distance: 221.9
click at [361, 166] on div "Question 6 What outfit did the man choose? A A navy suit B A grey three-piece s…" at bounding box center [367, 145] width 688 height 398
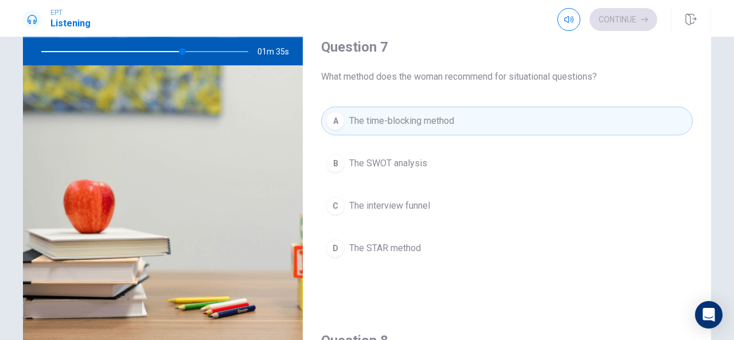
scroll to position [226, 0]
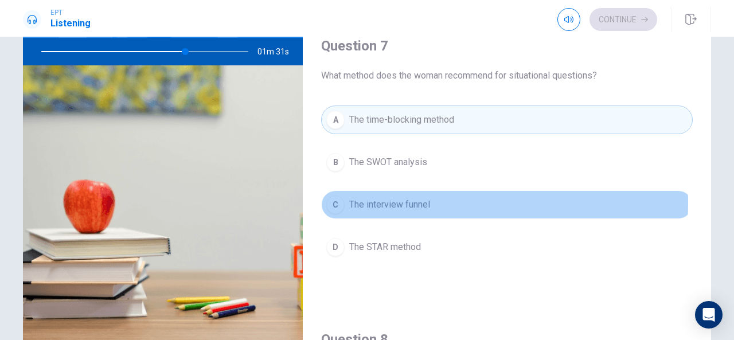
click at [358, 200] on span "The interview funnel" at bounding box center [389, 205] width 81 height 14
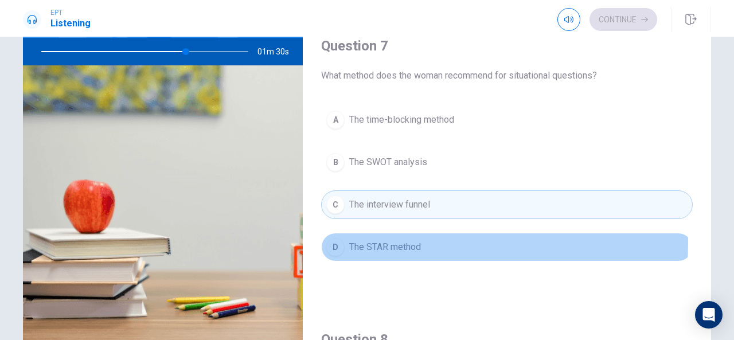
click at [383, 240] on span "The STAR method" at bounding box center [385, 247] width 72 height 14
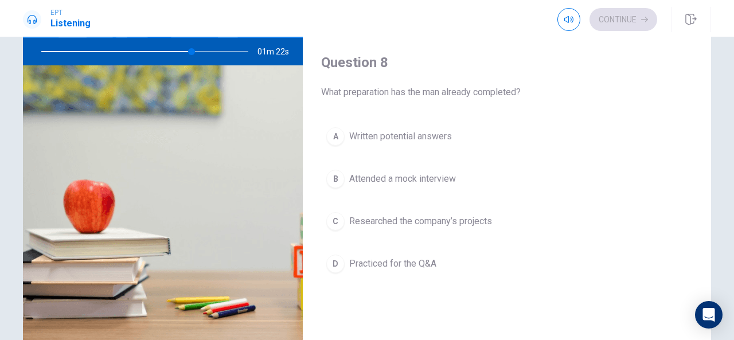
scroll to position [503, 0]
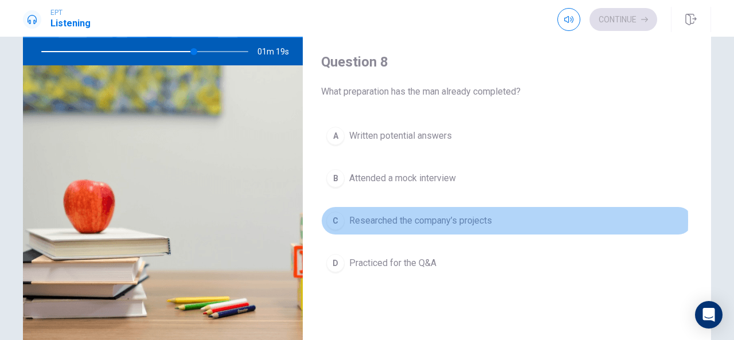
click at [373, 216] on span "Researched the company’s projects" at bounding box center [420, 221] width 143 height 14
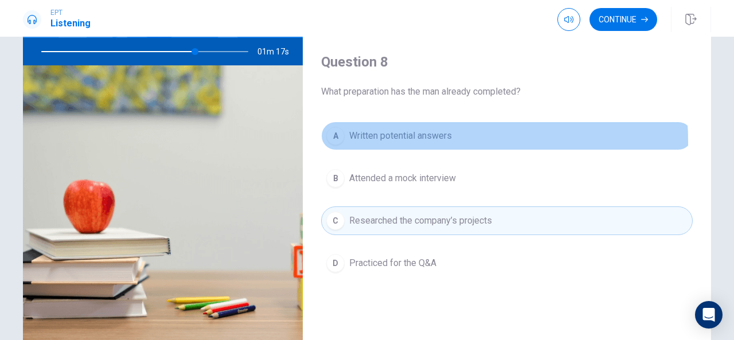
click at [373, 139] on span "Written potential answers" at bounding box center [400, 136] width 103 height 14
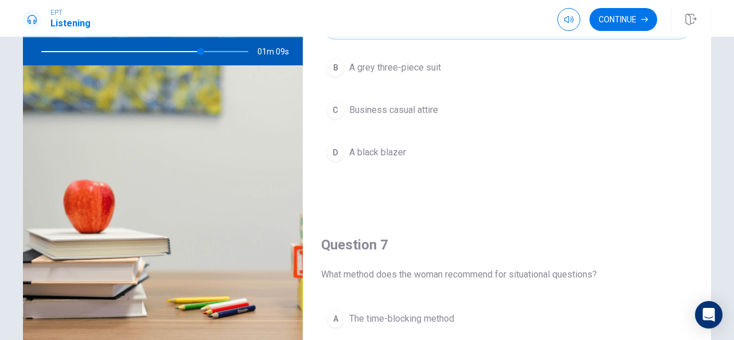
scroll to position [0, 0]
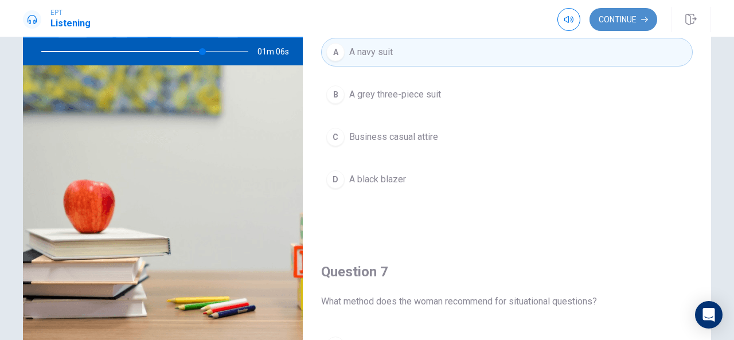
click at [616, 14] on button "Continue" at bounding box center [623, 19] width 68 height 23
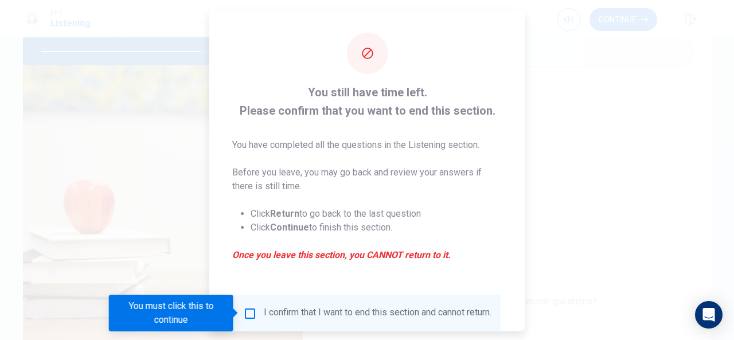
scroll to position [87, 0]
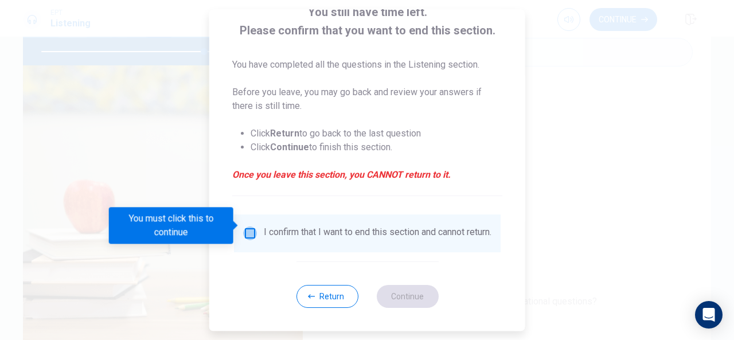
click at [249, 226] on input "You must click this to continue" at bounding box center [250, 233] width 14 height 14
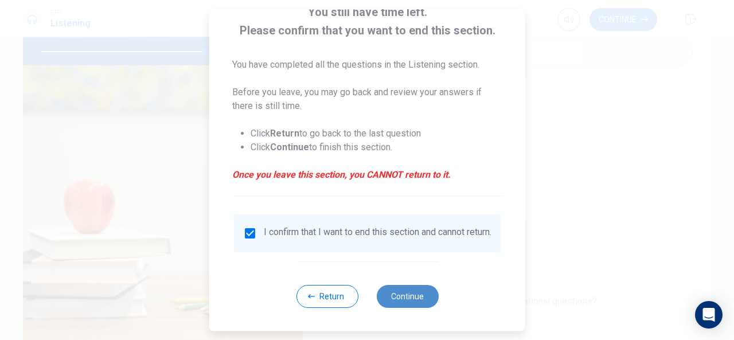
click at [398, 295] on button "Continue" at bounding box center [407, 296] width 62 height 23
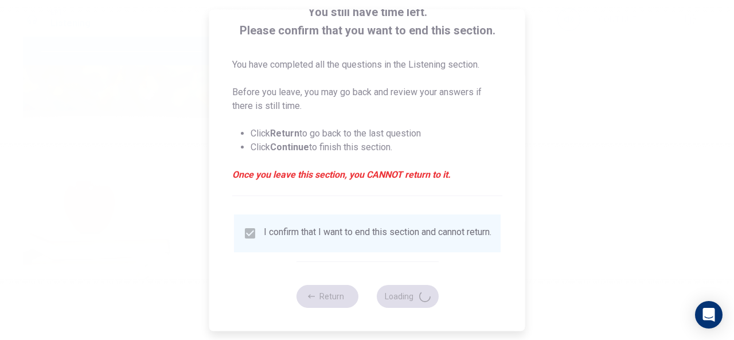
type input "80"
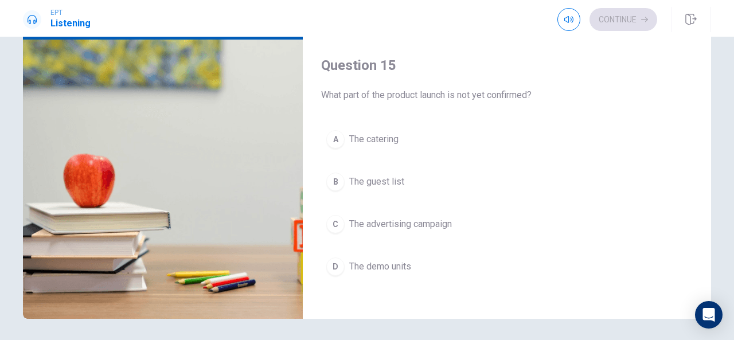
scroll to position [139, 0]
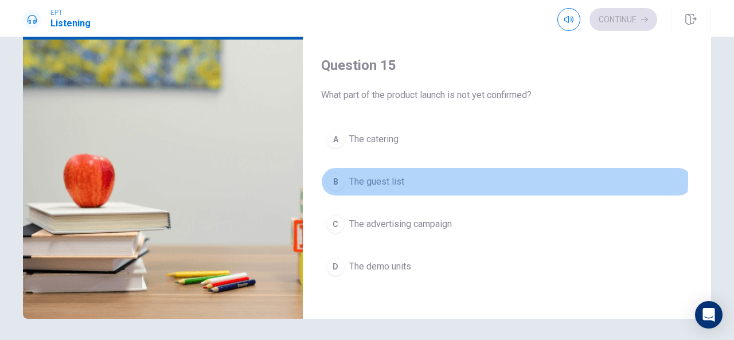
click at [367, 175] on span "The guest list" at bounding box center [376, 182] width 55 height 14
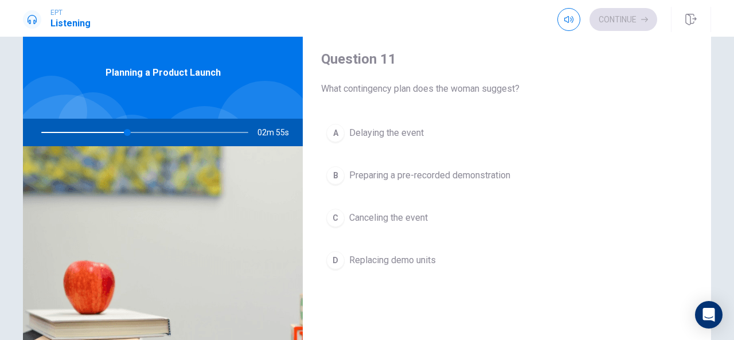
scroll to position [30, 0]
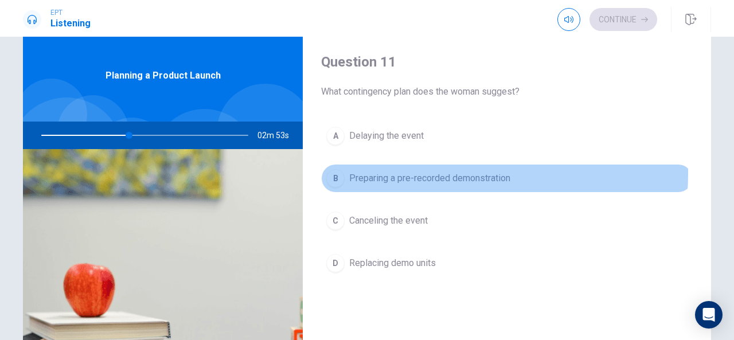
click at [405, 173] on span "Preparing a pre-recorded demonstration" at bounding box center [429, 178] width 161 height 14
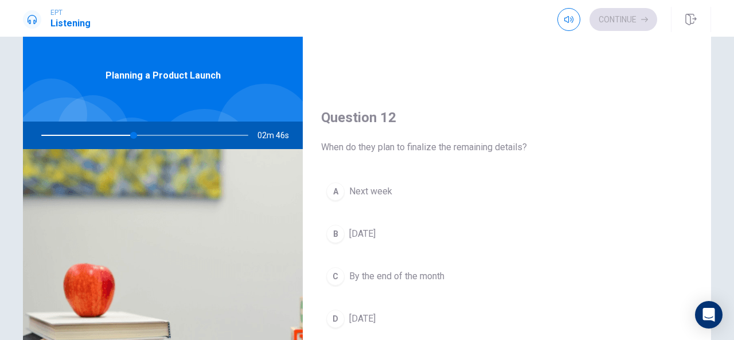
scroll to position [258, 0]
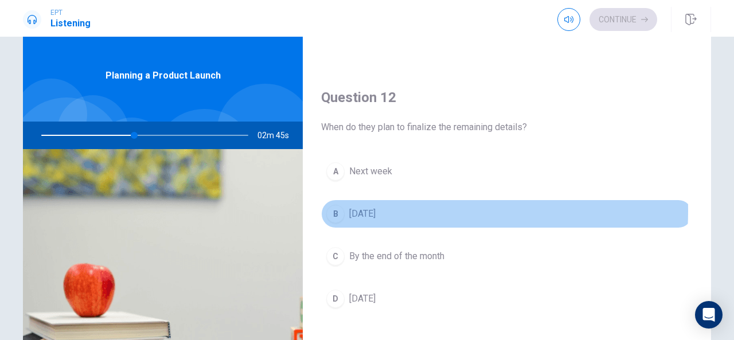
click at [368, 208] on span "[DATE]" at bounding box center [362, 214] width 26 height 14
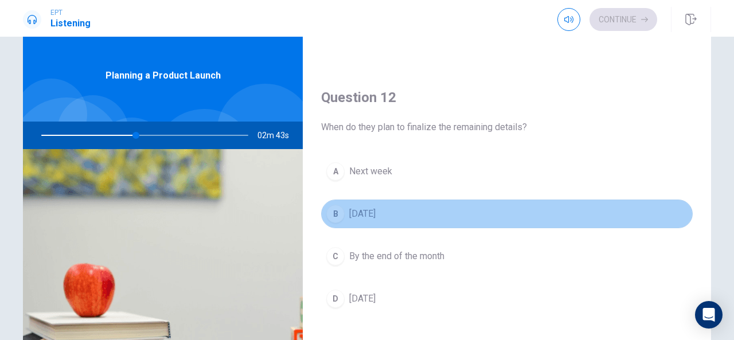
click at [579, 217] on button "B [DATE]" at bounding box center [507, 214] width 372 height 29
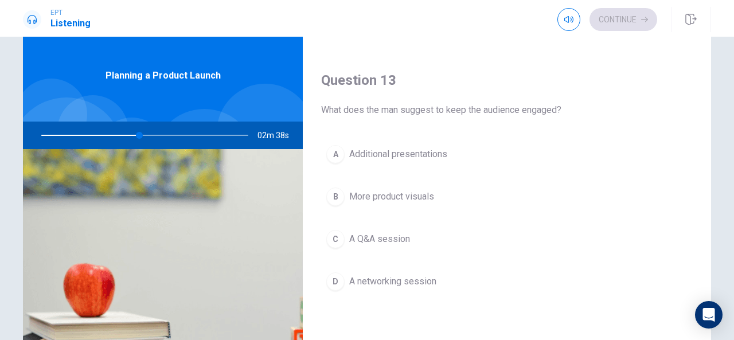
scroll to position [569, 0]
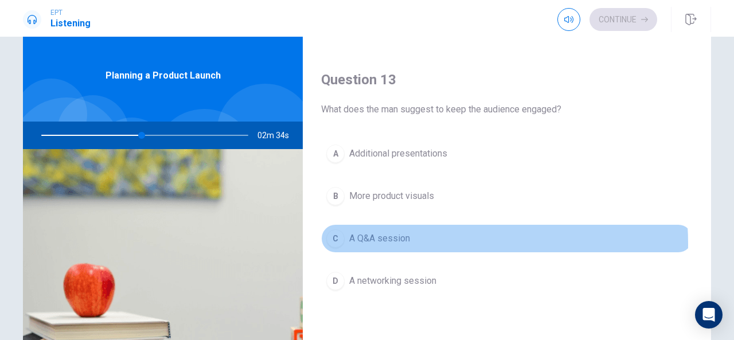
click at [388, 240] on span "A Q&A session" at bounding box center [379, 239] width 61 height 14
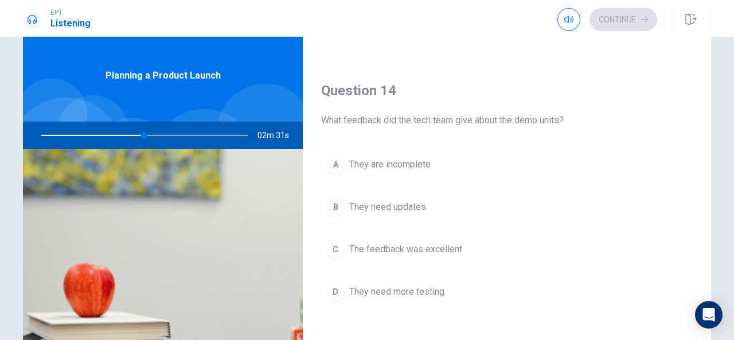
scroll to position [853, 0]
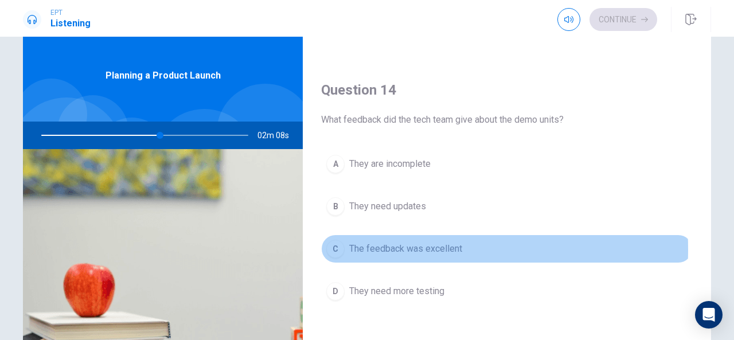
click at [378, 244] on span "The feedback was excellent" at bounding box center [405, 249] width 113 height 14
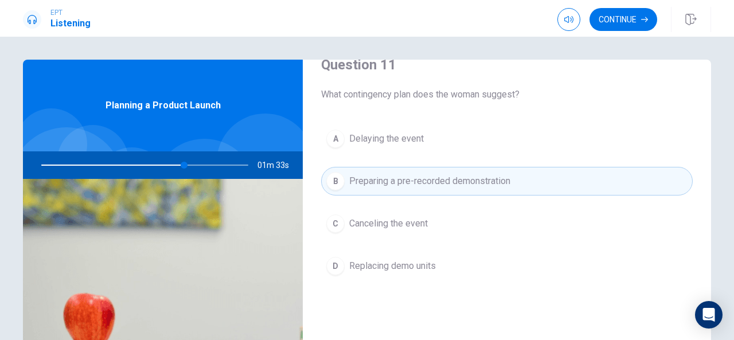
scroll to position [0, 0]
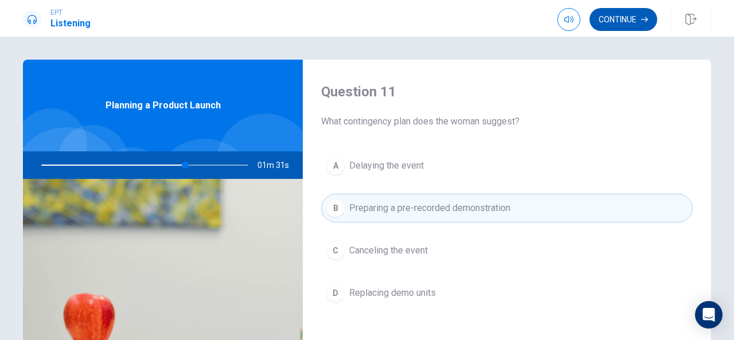
click at [621, 19] on button "Continue" at bounding box center [623, 19] width 68 height 23
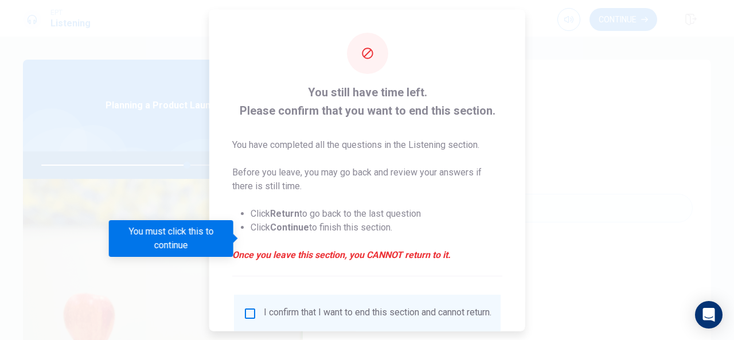
scroll to position [87, 0]
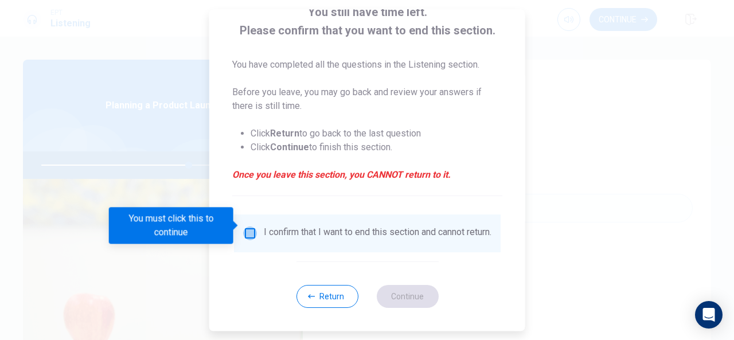
click at [251, 226] on input "You must click this to continue" at bounding box center [250, 233] width 14 height 14
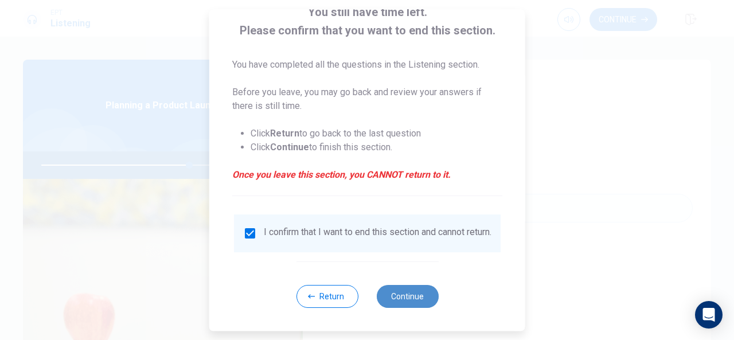
click at [401, 293] on button "Continue" at bounding box center [407, 296] width 62 height 23
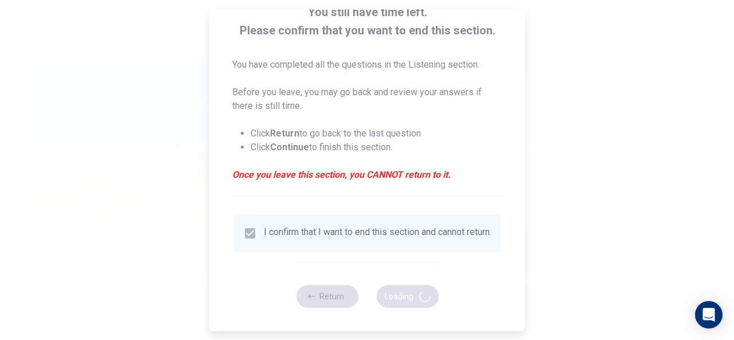
type input "72"
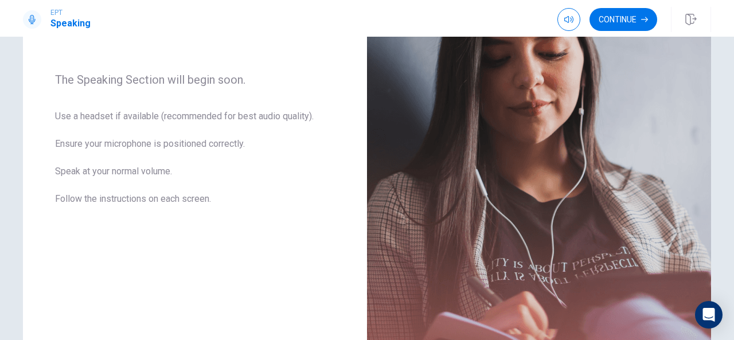
scroll to position [164, 0]
click at [624, 14] on button "Continue" at bounding box center [623, 19] width 68 height 23
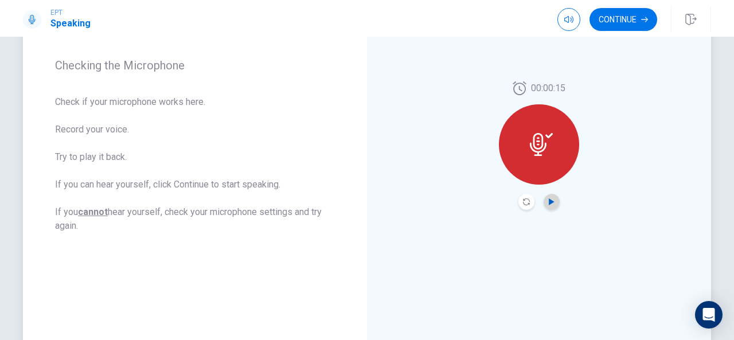
click at [550, 201] on icon "Play Audio" at bounding box center [551, 201] width 5 height 7
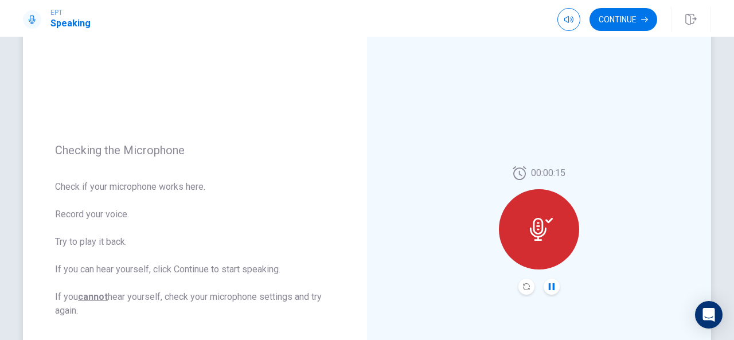
scroll to position [78, 0]
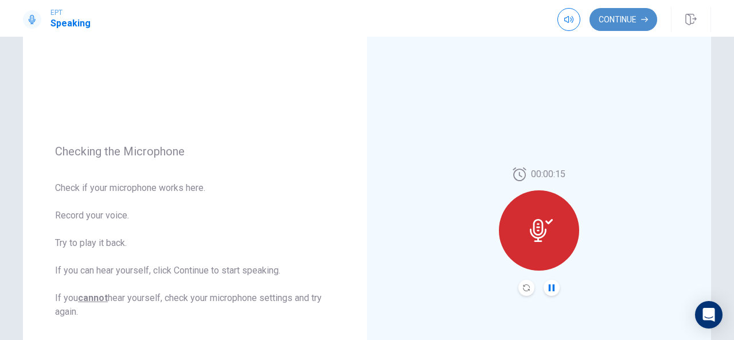
click at [630, 22] on button "Continue" at bounding box center [623, 19] width 68 height 23
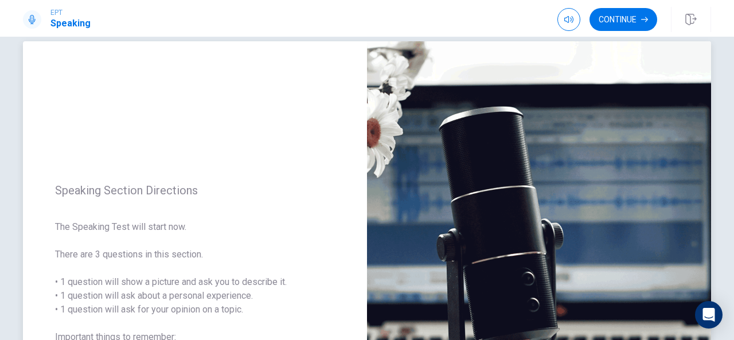
scroll to position [17, 0]
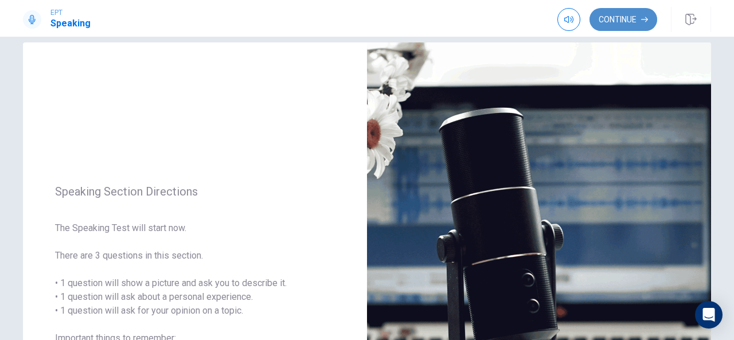
click at [622, 14] on button "Continue" at bounding box center [623, 19] width 68 height 23
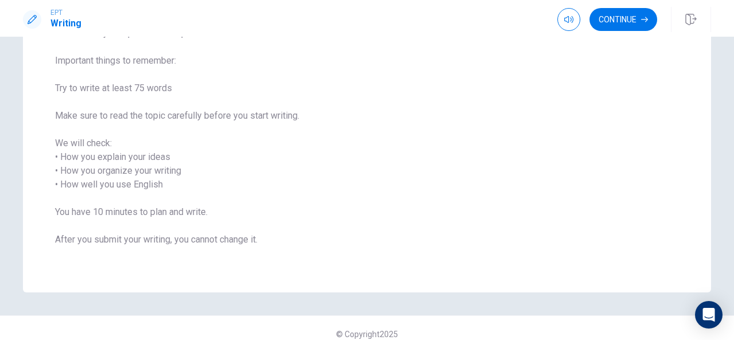
scroll to position [5, 0]
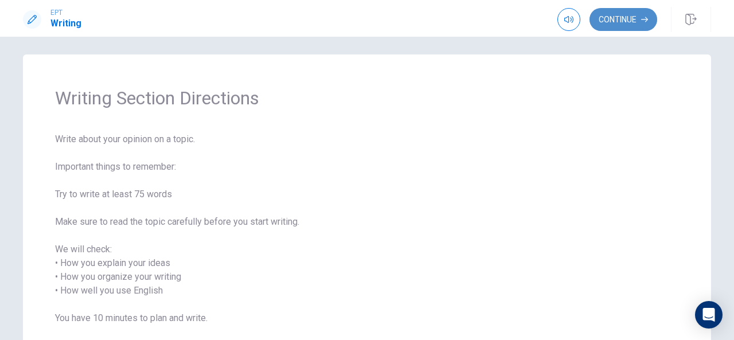
click at [627, 26] on button "Continue" at bounding box center [623, 19] width 68 height 23
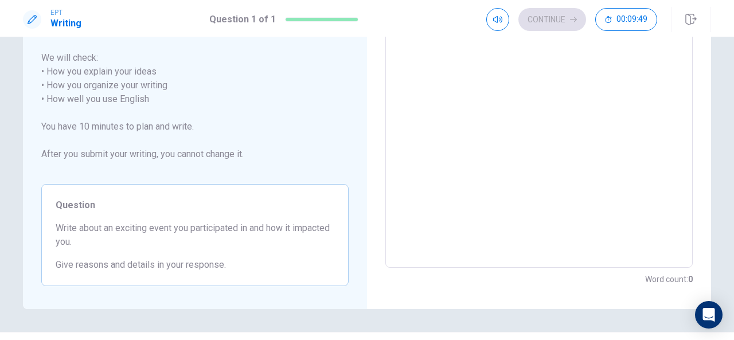
scroll to position [0, 0]
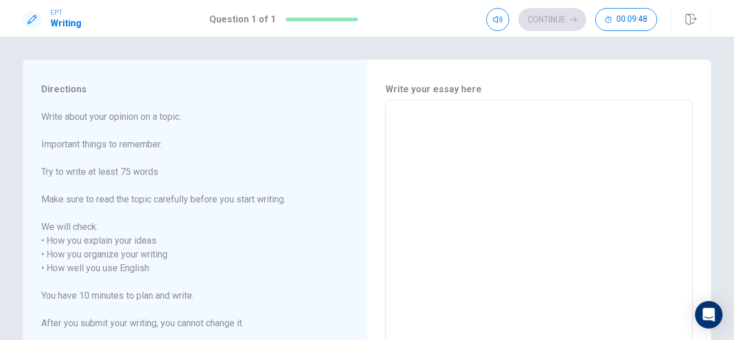
click at [450, 128] on textarea at bounding box center [538, 269] width 291 height 318
type textarea "R"
type textarea "x"
type textarea "Re"
type textarea "x"
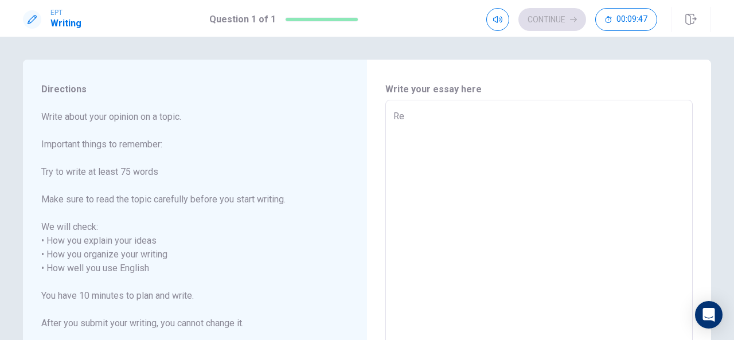
type textarea "Rec"
type textarea "x"
type textarea "Rece"
type textarea "x"
type textarea "Recen"
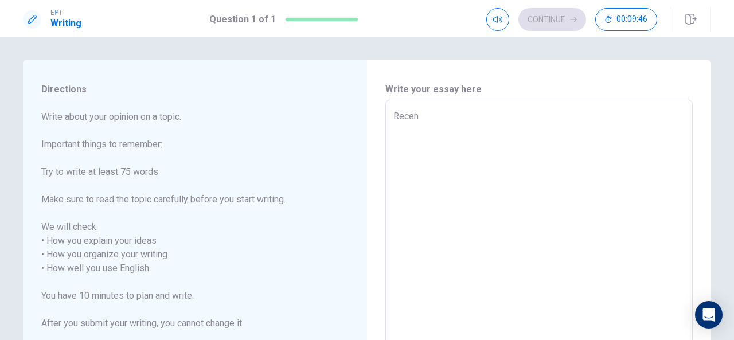
type textarea "x"
type textarea "Recent"
type textarea "x"
type textarea "Recentl"
type textarea "x"
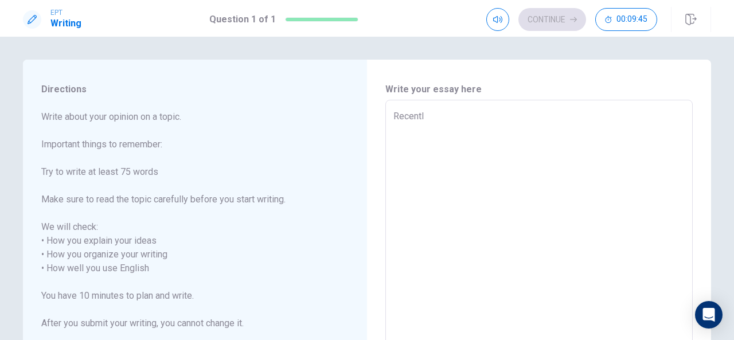
type textarea "Recently"
type textarea "x"
type textarea "Recently"
type textarea "x"
type textarea "Recently"
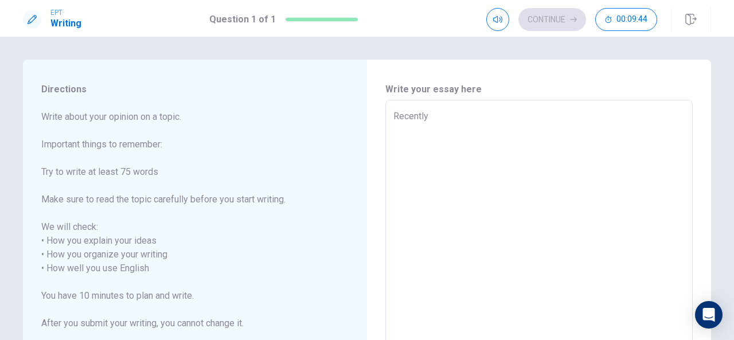
type textarea "x"
type textarea "Recently,"
type textarea "x"
type textarea "Recently,"
type textarea "x"
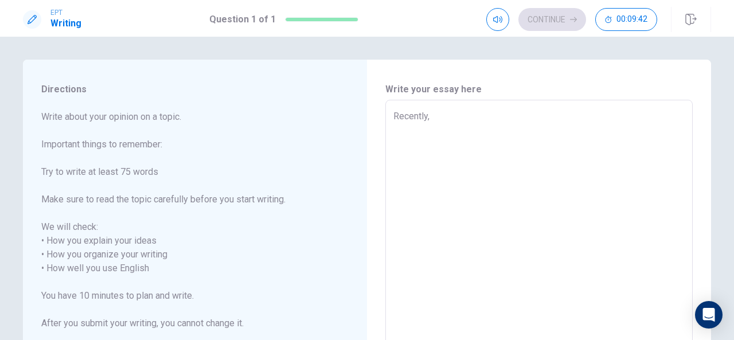
type textarea "Recently, I"
type textarea "x"
type textarea "Recently, I"
type textarea "x"
type textarea "Recently, I p"
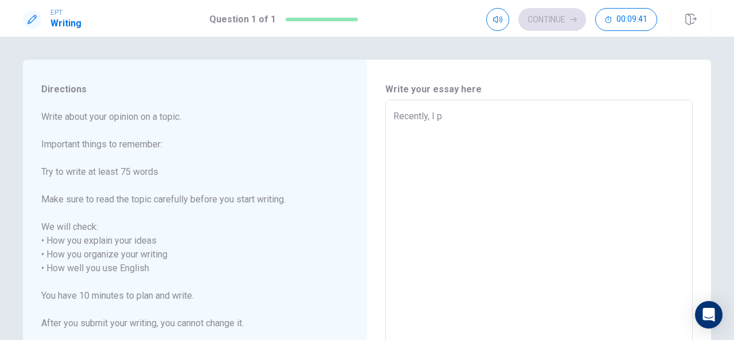
type textarea "x"
type textarea "Recently, I [GEOGRAPHIC_DATA]"
type textarea "x"
type textarea "Recently, I par"
type textarea "x"
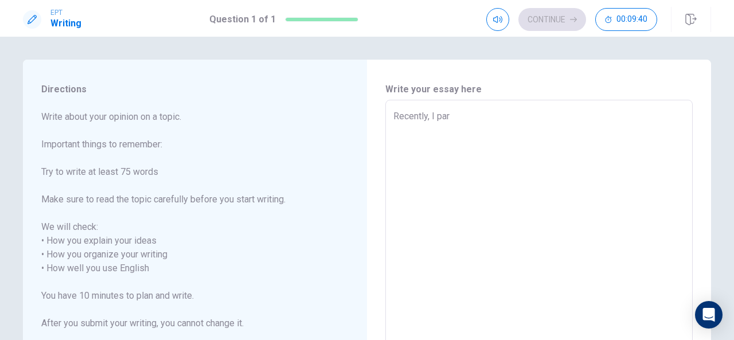
type textarea "Recently, I part"
type textarea "x"
type textarea "Recently, I parti"
type textarea "x"
type textarea "Recently, I partic"
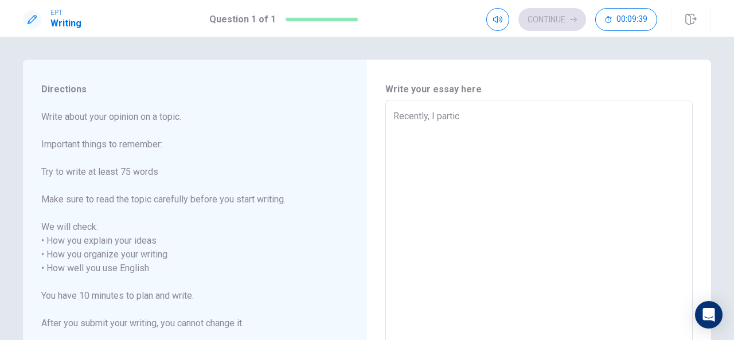
type textarea "x"
type textarea "Recently, I parti"
type textarea "x"
type textarea "Recently, I partic"
type textarea "x"
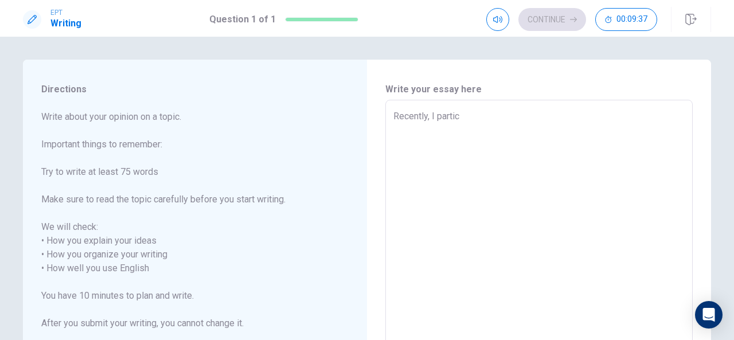
type textarea "Recently, I partici"
type textarea "x"
type textarea "Recently, I particip"
type textarea "x"
type textarea "Recently, I participa"
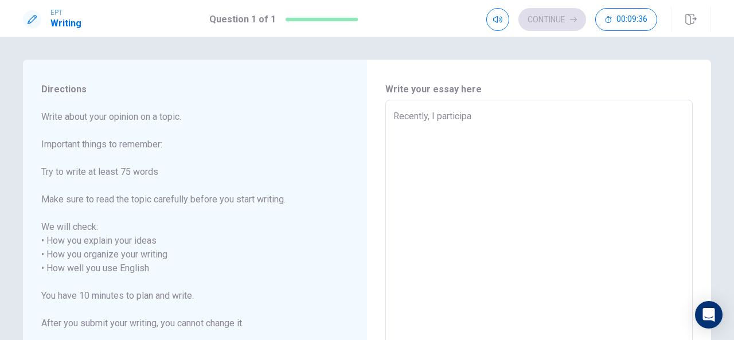
type textarea "x"
type textarea "Recently, I participat"
type textarea "x"
type textarea "Recently, I participate"
type textarea "x"
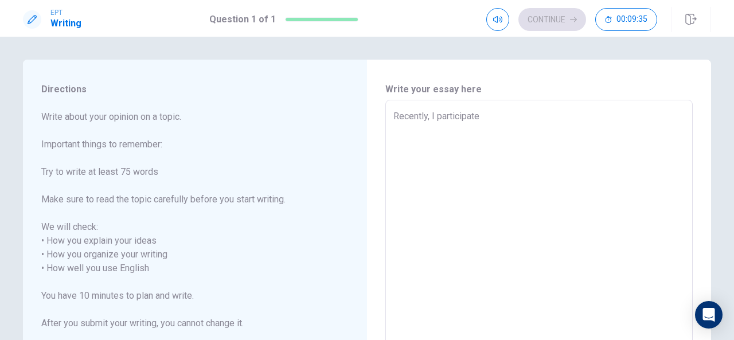
type textarea "Recently, I participated"
type textarea "x"
type textarea "Recently, I participated"
type textarea "x"
type textarea "Recently, I participated t"
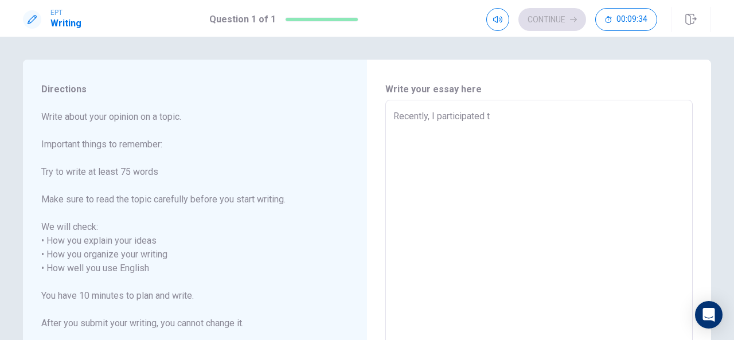
type textarea "x"
type textarea "Recently, I participated to"
type textarea "x"
type textarea "Recently, I participated to"
type textarea "x"
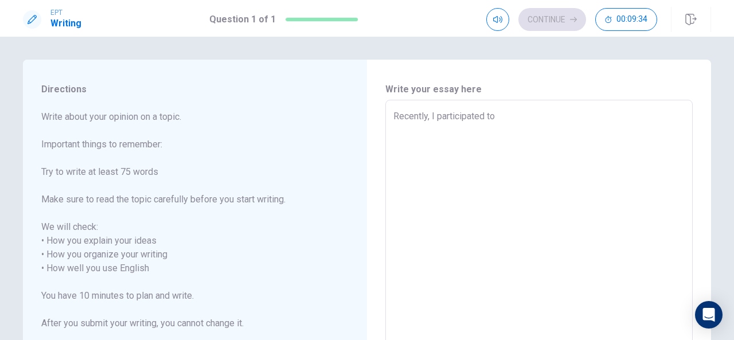
type textarea "Recently, I participated to a"
type textarea "x"
type textarea "Recently, I participated to an"
type textarea "x"
type textarea "Recently, I participated to an"
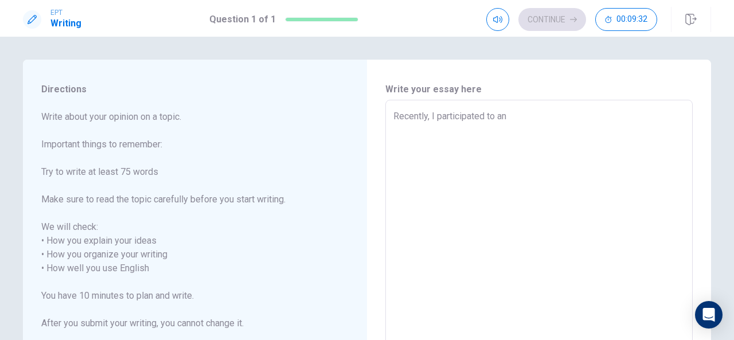
type textarea "x"
type textarea "Recently, I participated to an"
type textarea "x"
type textarea "Recently, I participated to a"
type textarea "x"
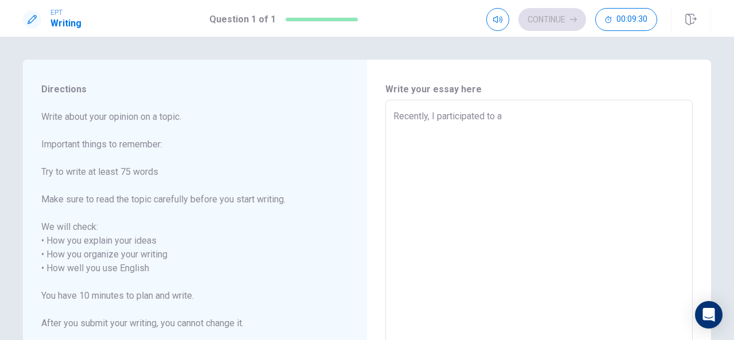
type textarea "Recently, I participated to a"
type textarea "x"
type textarea "Recently, I participated to a s"
type textarea "x"
type textarea "Recently, I participated to a sc"
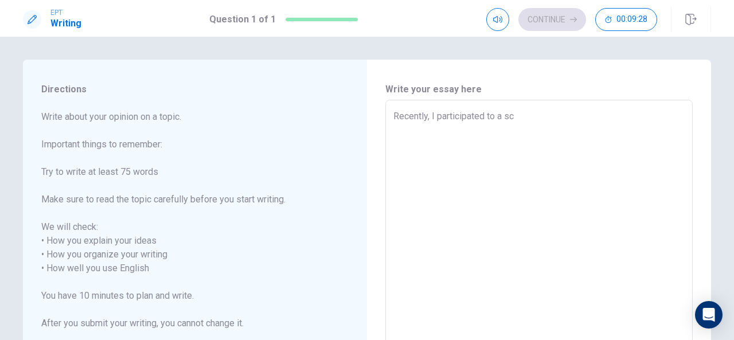
type textarea "x"
type textarea "Recently, I participated to a sch"
type textarea "x"
type textarea "Recently, I participated to a scho"
type textarea "x"
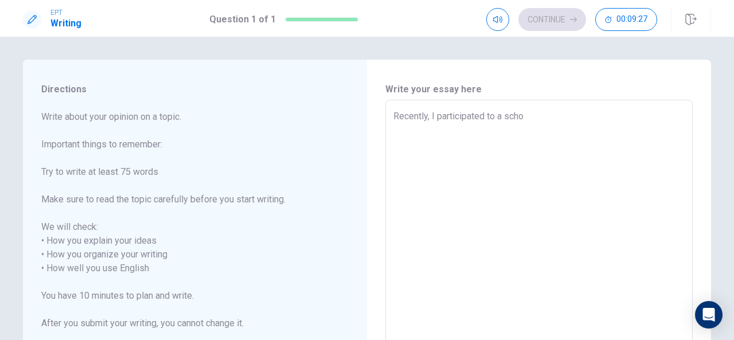
type textarea "Recently, I participated to a schoo"
type textarea "x"
type textarea "Recently, I participated to a school"
type textarea "x"
type textarea "Recently, I participated to a school"
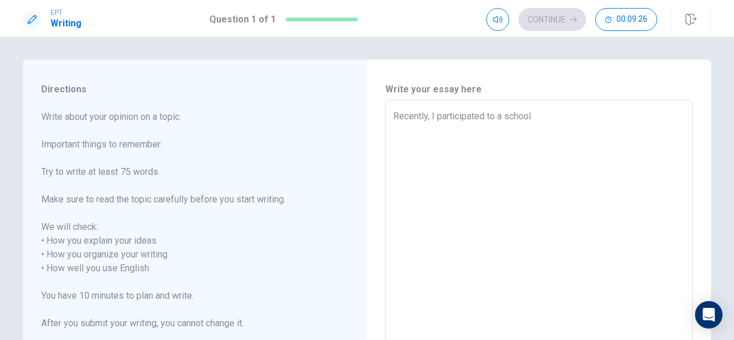
type textarea "x"
type textarea "Recently, I participated to a school e"
type textarea "x"
type textarea "Recently, I participated to a school ev"
type textarea "x"
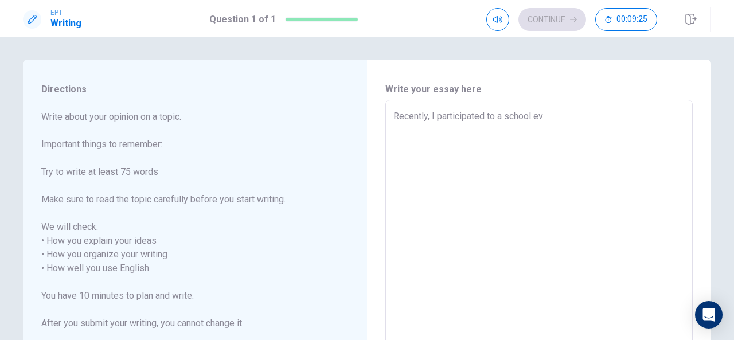
type textarea "Recently, I participated to a school eve"
type textarea "x"
type textarea "Recently, I participated to a school even"
type textarea "x"
type textarea "Recently, I participated to a school event"
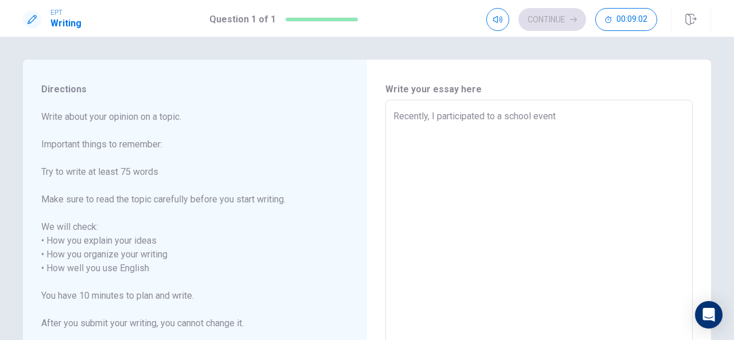
scroll to position [1, 0]
click at [564, 110] on textarea "Recently, I participated to a school event" at bounding box center [538, 267] width 291 height 318
type textarea "x"
type textarea "Recently, I participated to a school event"
type textarea "x"
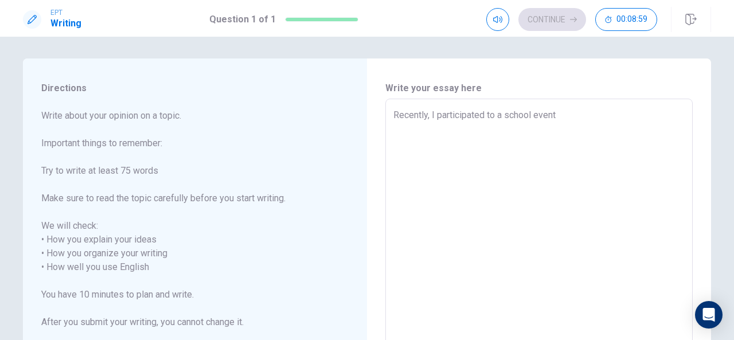
type textarea "Recently, I participated to a school event n"
type textarea "x"
type textarea "Recently, I participated to a school event na"
type textarea "x"
type textarea "Recently, I participated to a school event nam"
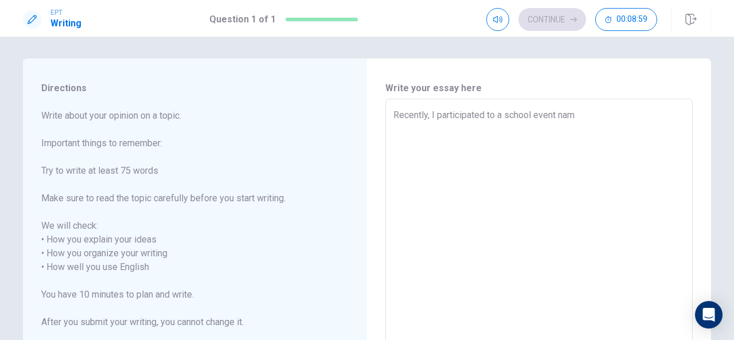
type textarea "x"
type textarea "Recently, I participated to a school event name"
type textarea "x"
type textarea "Recently, I participated to a school event named"
type textarea "x"
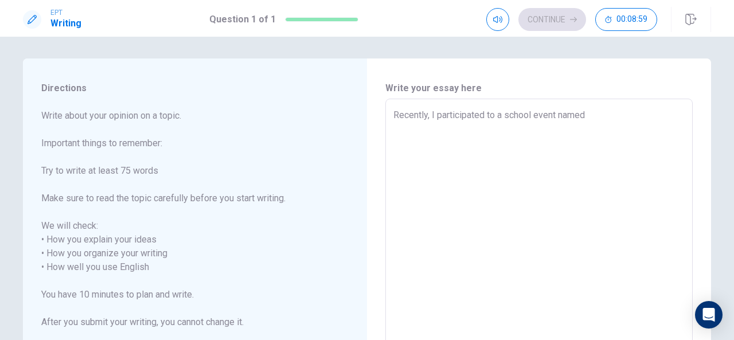
type textarea "Recently, I participated to a school event named"
type textarea "x"
type textarea "Recently, I participated to a school event named f"
type textarea "x"
type textarea "Recently, I participated to a school event named fo"
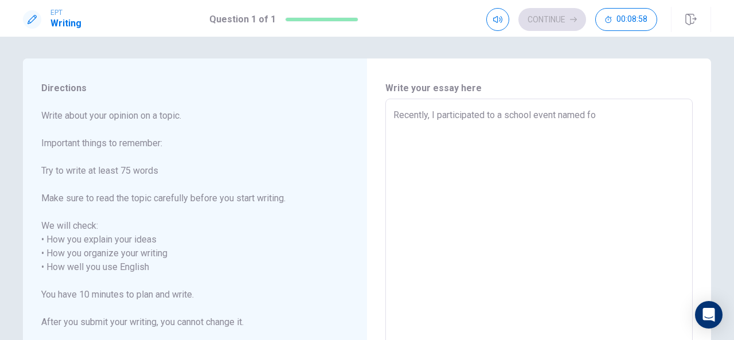
type textarea "x"
type textarea "Recently, I participated to a school event named for"
type textarea "x"
type textarea "Recently, I participated to a school event named fore"
type textarea "x"
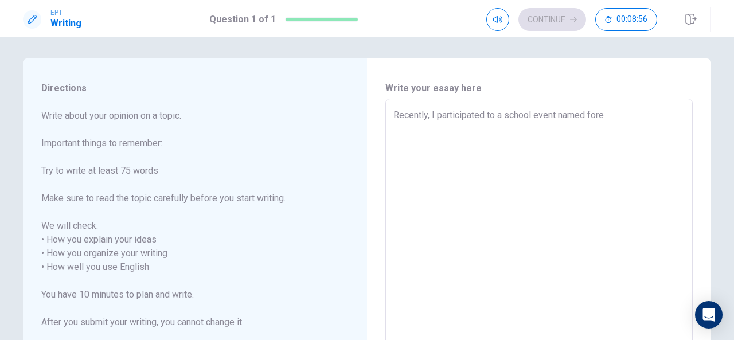
type textarea "Recently, I participated to a school event named forev"
type textarea "x"
type textarea "Recently, I participated to a school event named forevr"
type textarea "x"
type textarea "Recently, I participated to a school event named forev"
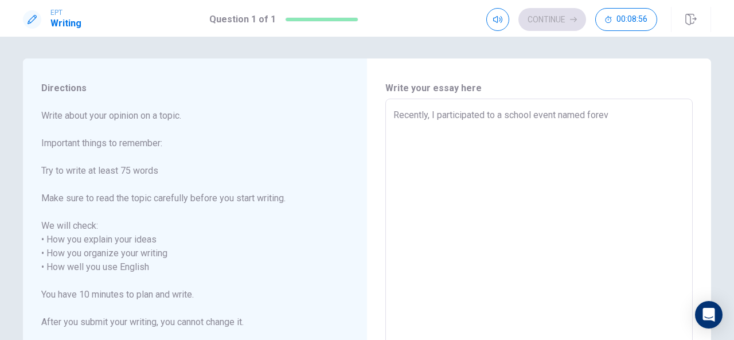
type textarea "x"
type textarea "Recently, I participated to a school event named foreve"
type textarea "x"
type textarea "Recently, I participated to a school event named forever"
type textarea "x"
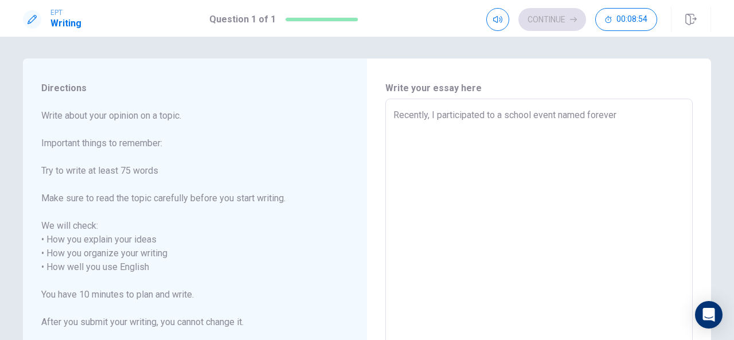
type textarea "Recently, I participated to a school event named forever"
type textarea "x"
type textarea "Recently, I participated to a school event named forever t"
type textarea "x"
type textarea "Recently, I participated to a school event named forever"
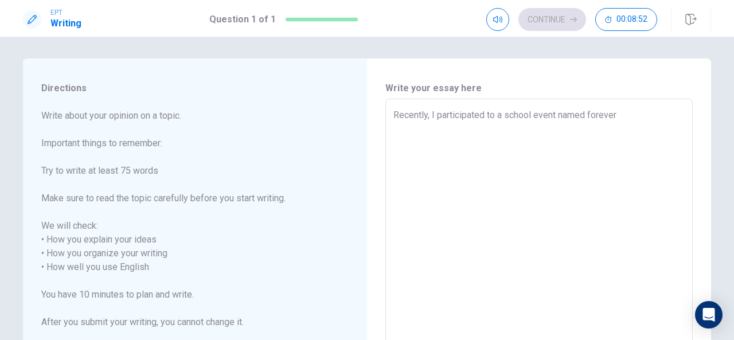
type textarea "x"
type textarea "Recently, I participated to a school event named forever r"
type textarea "x"
type textarea "Recently, I participated to a school event named forever re"
type textarea "x"
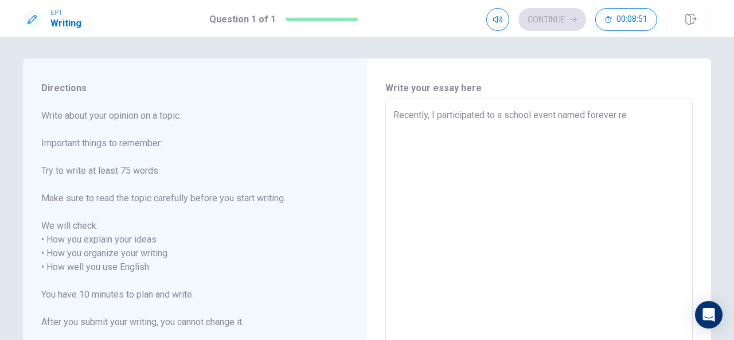
type textarea "Recently, I participated to a school event named forever red"
type textarea "x"
type textarea "Recently, I participated to a school event named forever red."
type textarea "x"
type textarea "Recently, I participated to a school event named forever red."
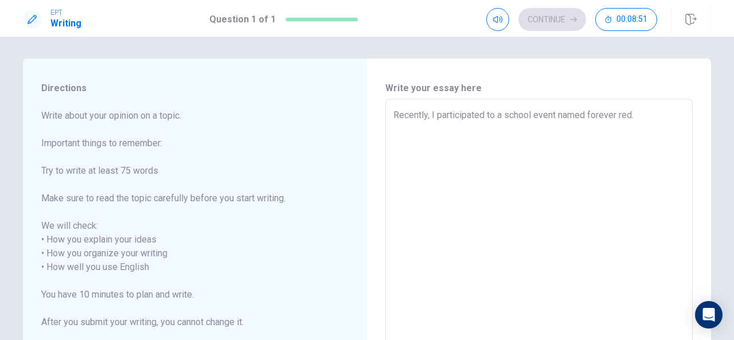
type textarea "x"
type textarea "Recently, I participated to a school event named forever red. A"
type textarea "x"
type textarea "Recently, I participated to a school event named forever red. At"
type textarea "x"
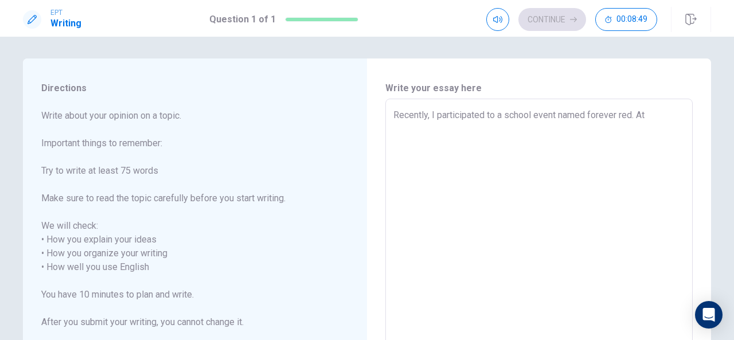
type textarea "Recently, I participated to a school event named forever red. At"
type textarea "x"
type textarea "Recently, I participated to a school event named forever red. At t"
type textarea "x"
type textarea "Recently, I participated to a school event named forever red. At th"
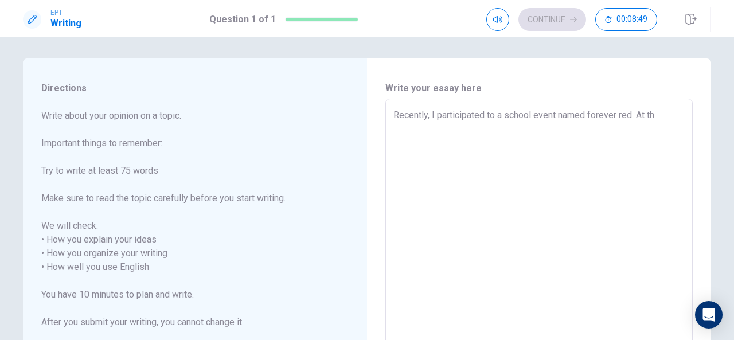
type textarea "x"
type textarea "Recently, I participated to a school event named forever red. At the"
type textarea "x"
type textarea "Recently, I participated to a school event named forever red. At the"
type textarea "x"
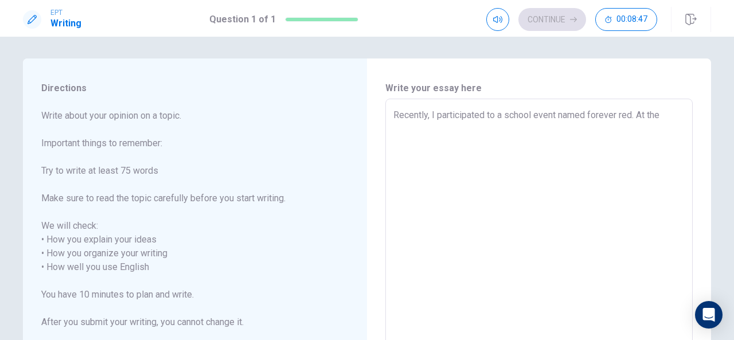
type textarea "Recently, I participated to a school event named forever red. At the b"
type textarea "x"
type textarea "Recently, I participated to a school event named forever red. At the be"
type textarea "x"
type textarea "Recently, I participated to a school event named forever red. At the beg"
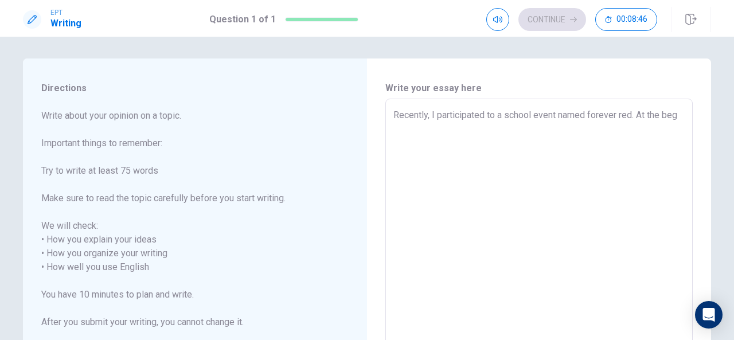
type textarea "x"
type textarea "Recently, I participated to a school event named forever red. At the begn"
type textarea "x"
type textarea "Recently, I participated to a school event named forever red. At the beg"
type textarea "x"
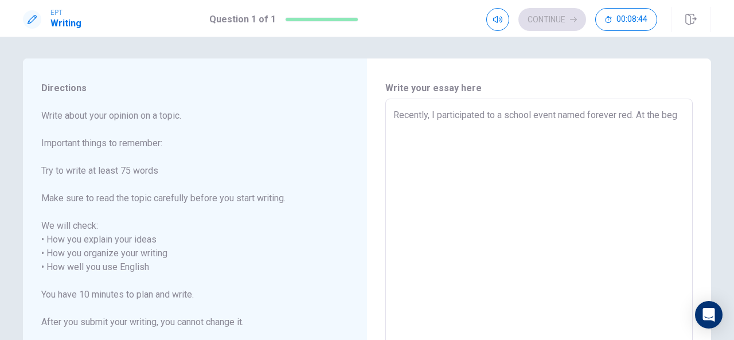
type textarea "Recently, I participated to a school event named forever red. At the begi"
type textarea "x"
type textarea "Recently, I participated to a school event named forever red. At the begig"
type textarea "x"
type textarea "Recently, I participated to a school event named forever red. At the begign"
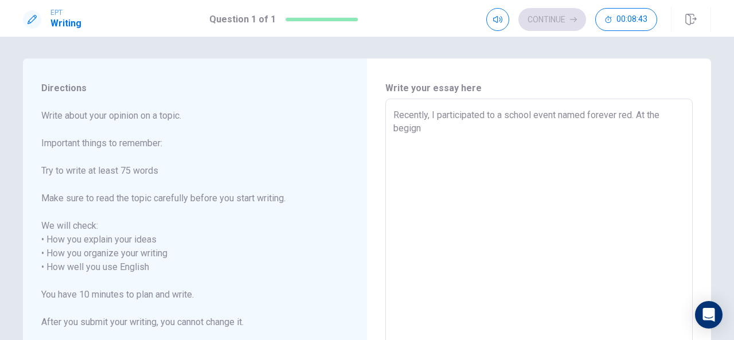
type textarea "x"
type textarea "Recently, I participated to a school event named forever red. At the begigni"
type textarea "x"
type textarea "Recently, I participated to a school event named forever red. At the begignin"
type textarea "x"
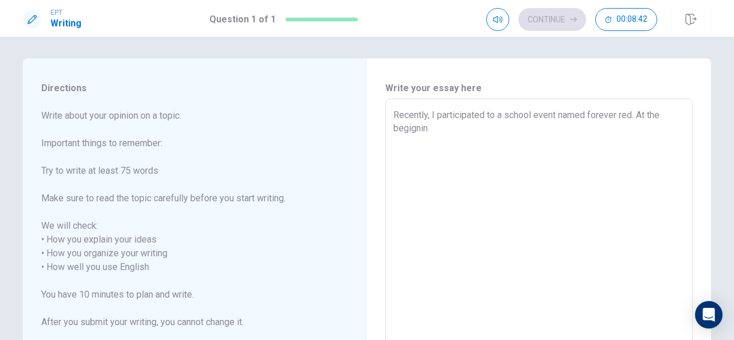
type textarea "Recently, I participated to a school event named forever red. At the begigning"
type textarea "x"
type textarea "Recently, I participated to a school event named forever red. At the begigning"
type textarea "x"
type textarea "Recently, I participated to a school event named forever red. At the begigning"
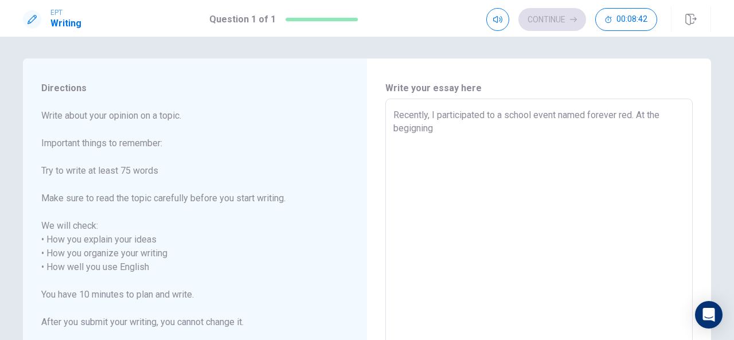
type textarea "x"
type textarea "Recently, I participated to a school event named forever red. At the begignin"
type textarea "x"
type textarea "Recently, I participated to a school event named forever red. At the begigni"
type textarea "x"
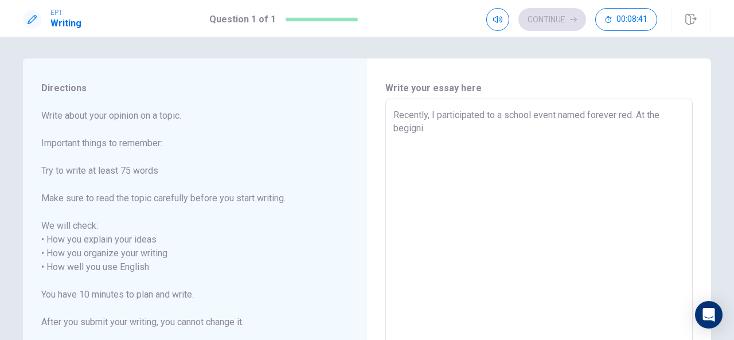
type textarea "Recently, I participated to a school event named forever red. At the begign"
type textarea "x"
type textarea "Recently, I participated to a school event named forever red. At the begig"
type textarea "x"
type textarea "Recently, I participated to a school event named forever red. At the begi"
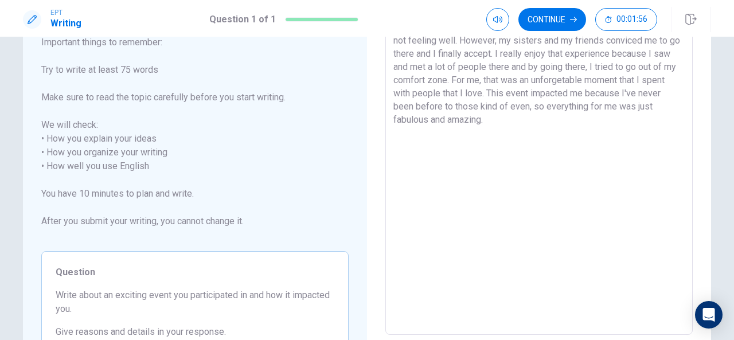
scroll to position [197, 0]
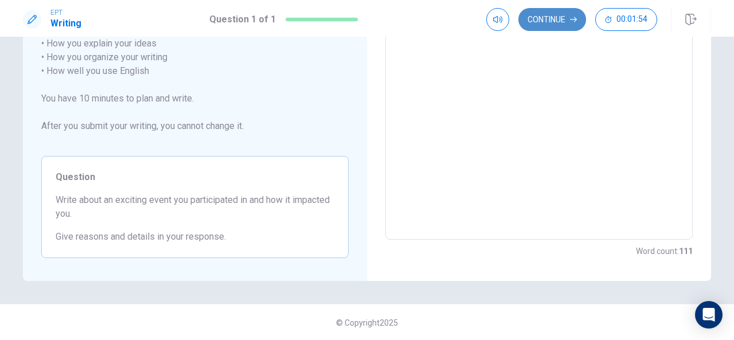
click at [558, 19] on button "Continue" at bounding box center [552, 19] width 68 height 23
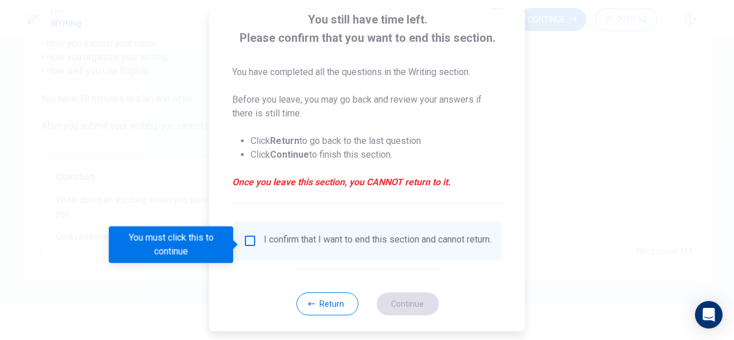
scroll to position [74, 0]
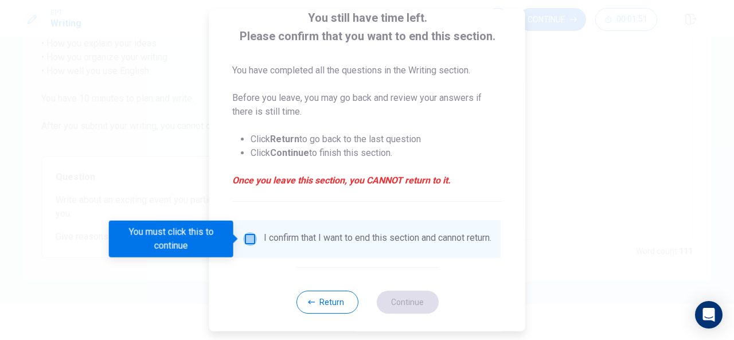
click at [251, 238] on input "You must click this to continue" at bounding box center [250, 239] width 14 height 14
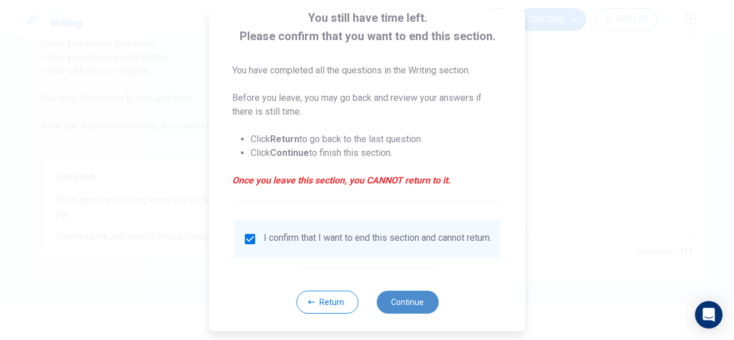
click at [401, 308] on button "Continue" at bounding box center [407, 302] width 62 height 23
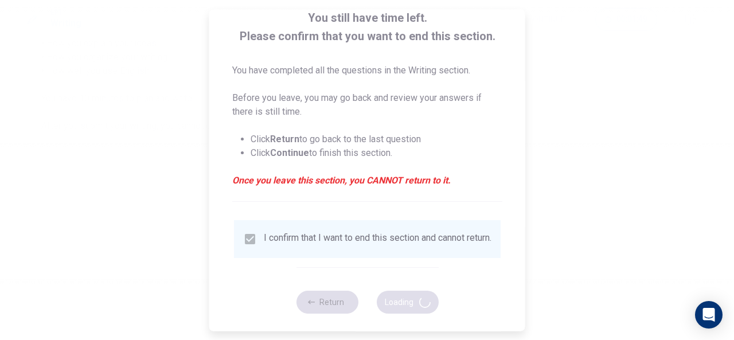
scroll to position [0, 0]
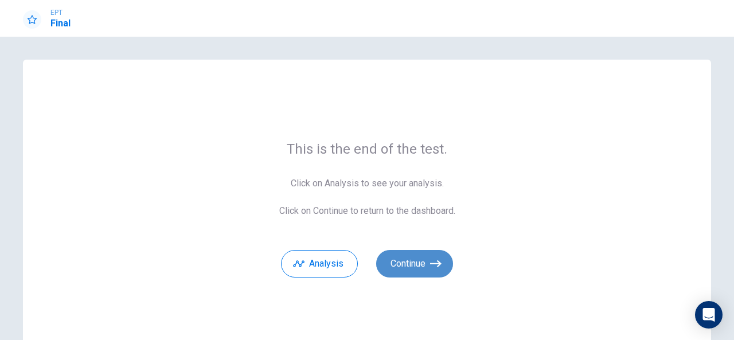
click at [426, 252] on button "Continue" at bounding box center [414, 264] width 77 height 28
